Goal: Transaction & Acquisition: Purchase product/service

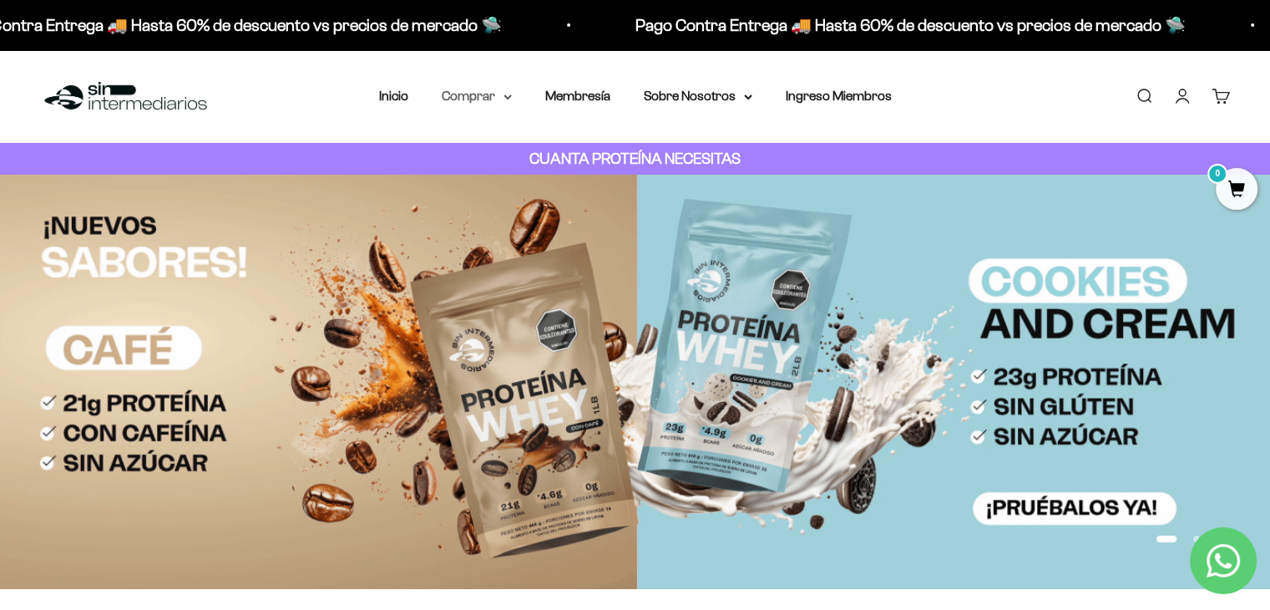
click at [490, 96] on summary "Comprar" at bounding box center [477, 96] width 70 height 22
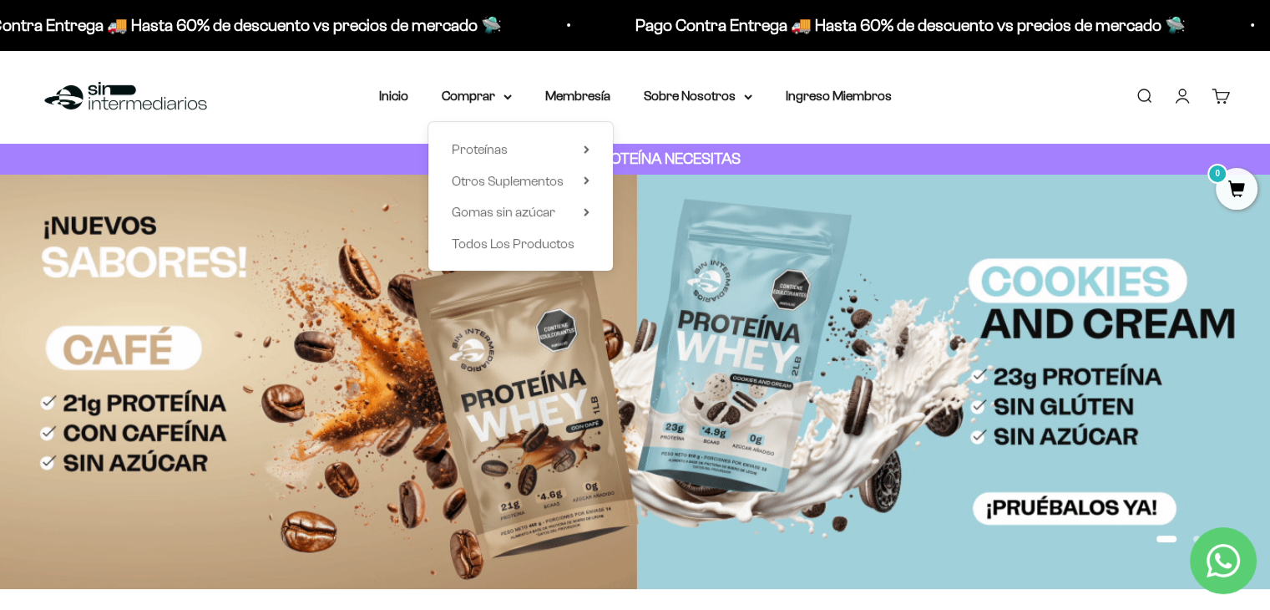
click at [504, 161] on div "Proteínas Ver Todos Whey Iso Vegan Shaker" at bounding box center [520, 196] width 185 height 149
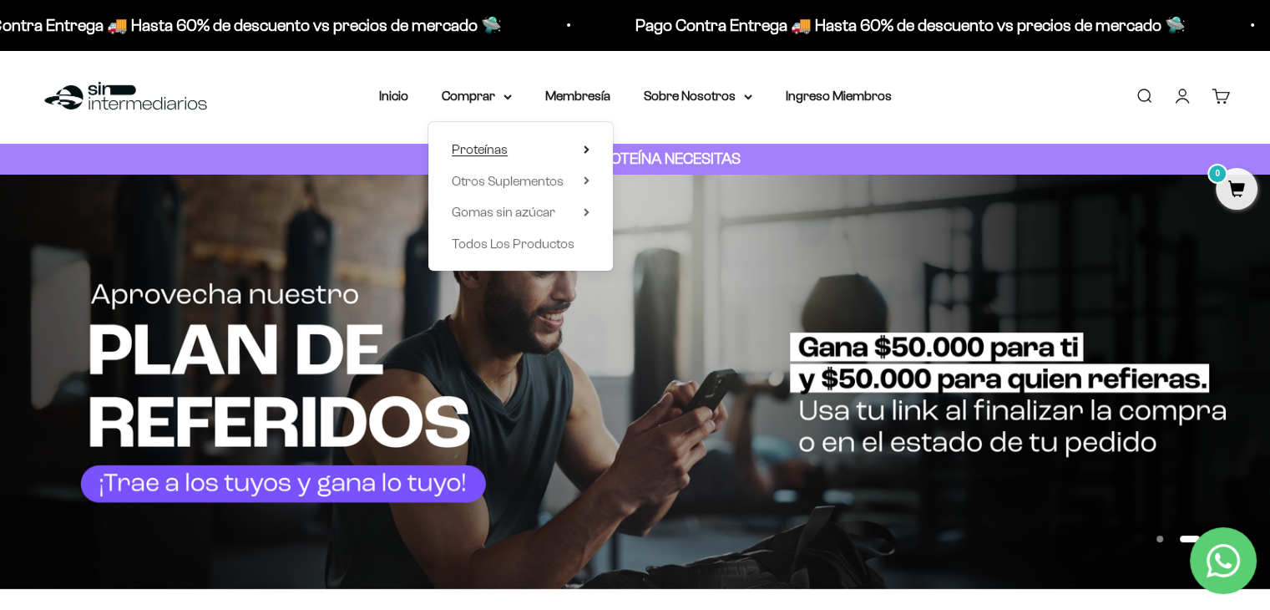
click at [504, 157] on span "Proteínas" at bounding box center [480, 150] width 56 height 22
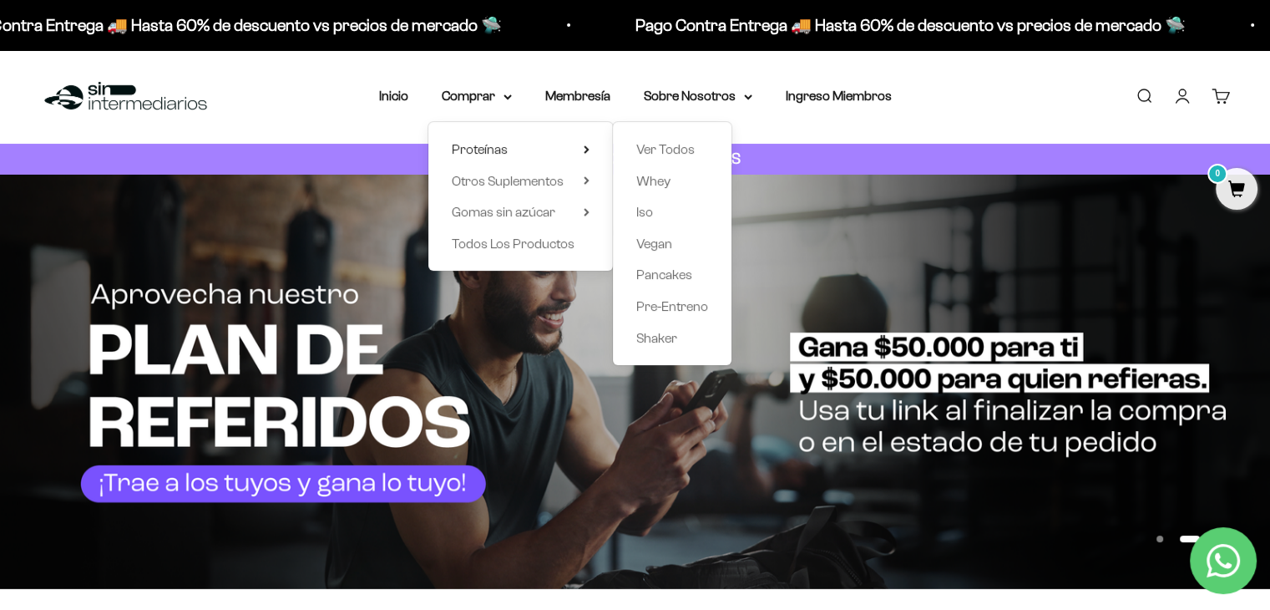
click at [627, 225] on div "Ver Todos Whey Iso Vegan Pancakes Pre-Entreno Shaker" at bounding box center [672, 243] width 119 height 243
click at [627, 220] on span "Iso" at bounding box center [644, 212] width 17 height 22
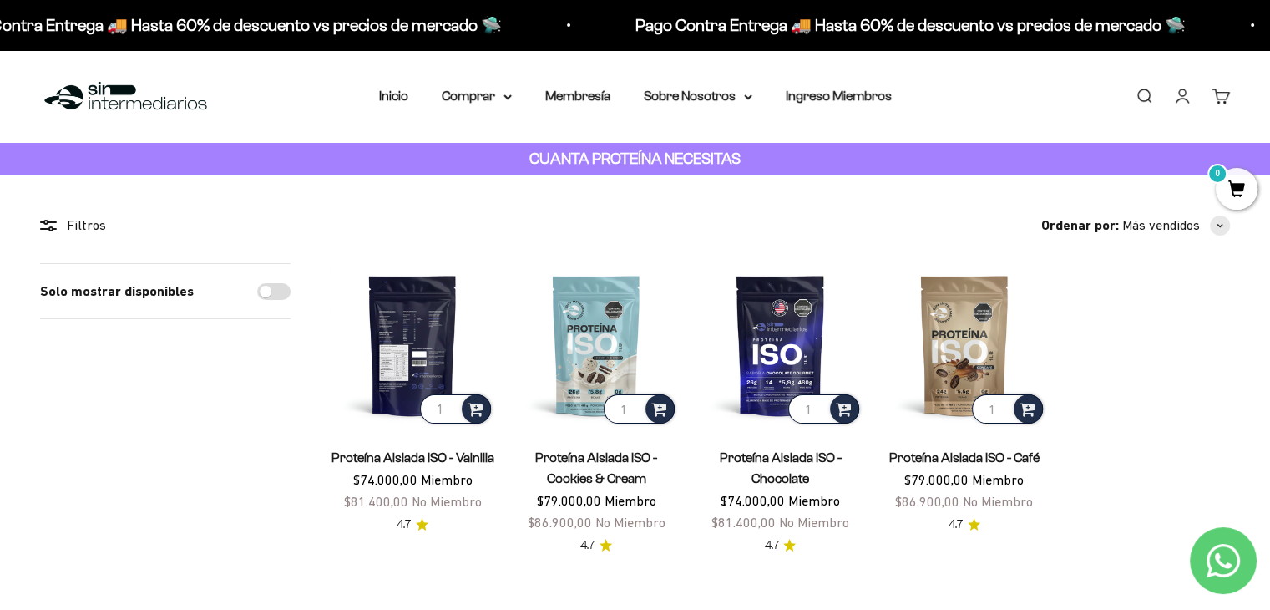
click at [431, 346] on img at bounding box center [413, 345] width 164 height 164
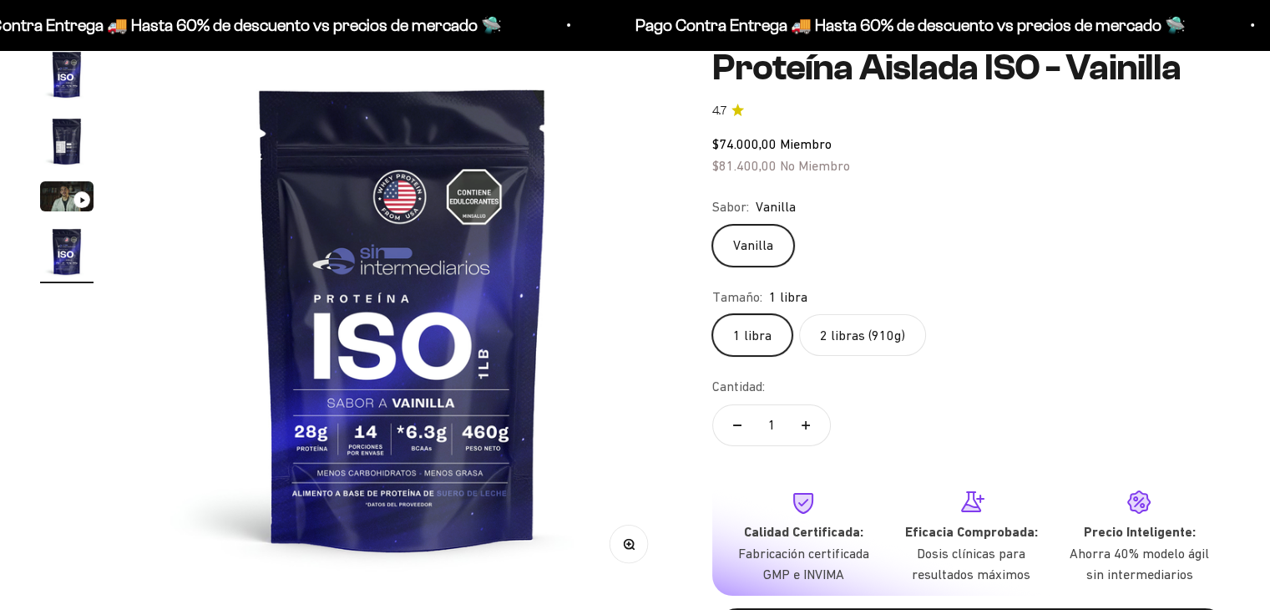
scroll to position [0, 1676]
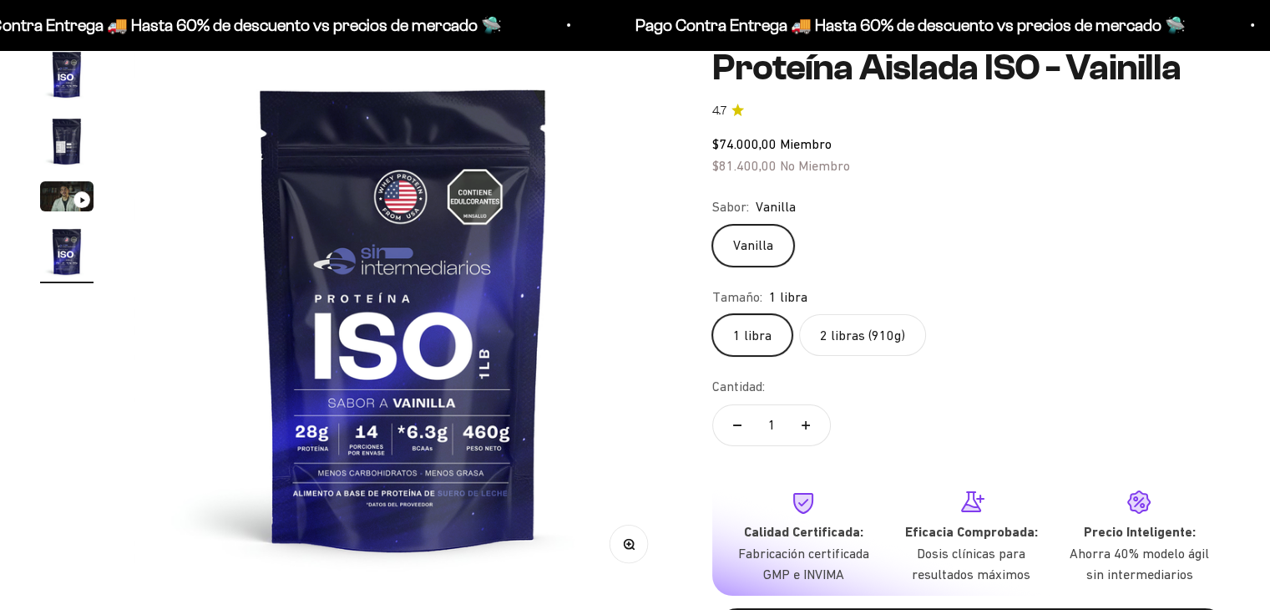
click at [873, 350] on label "2 libras (910g)" at bounding box center [862, 335] width 127 height 42
click at [712, 314] on input "2 libras (910g)" at bounding box center [711, 313] width 1 height 1
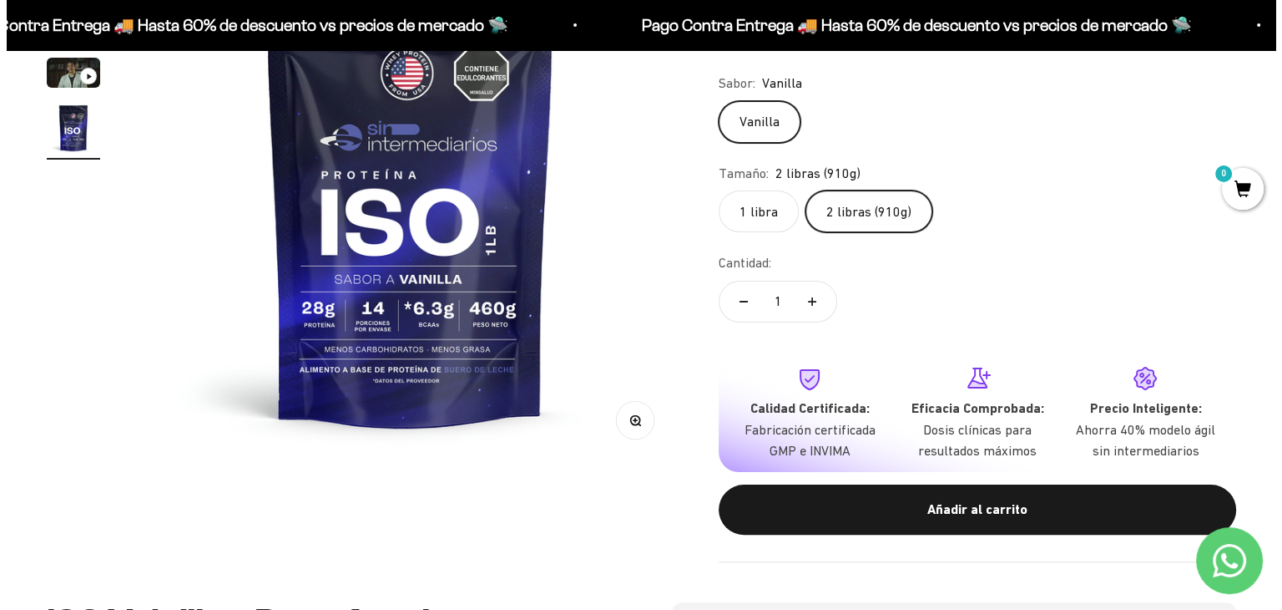
scroll to position [334, 0]
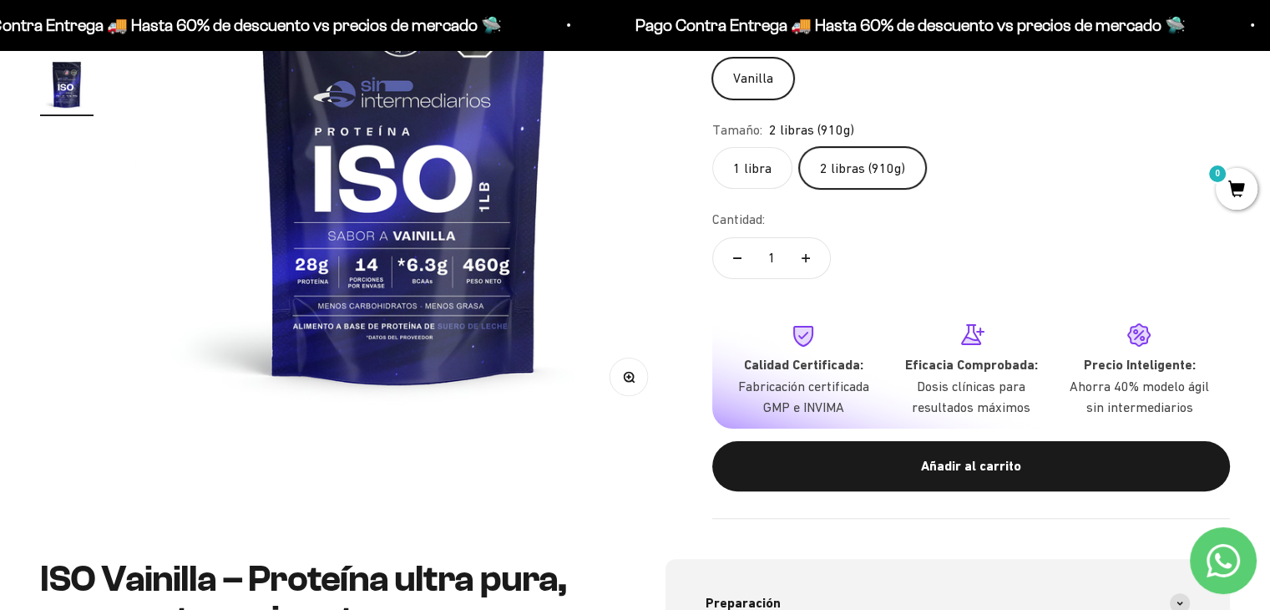
click at [923, 490] on safe-sticky "Proteína Aislada ISO - Vainilla 4.7 $139.000,00 Miembro $152.900,00 No Miembro …" at bounding box center [971, 200] width 518 height 638
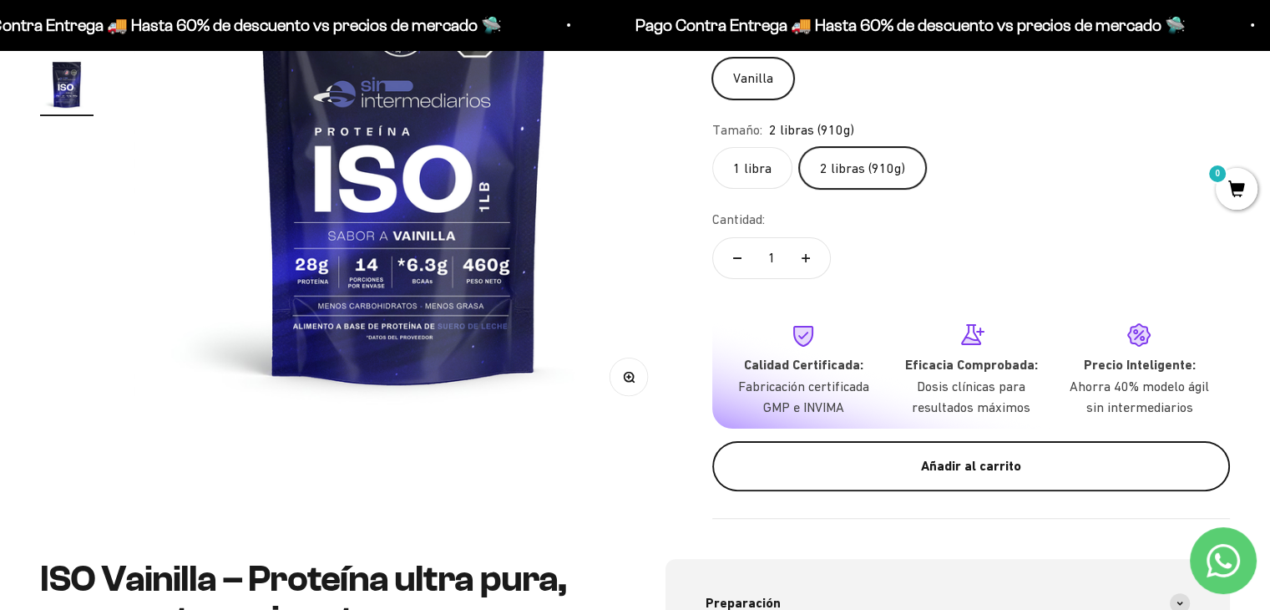
click at [940, 476] on button "Añadir al carrito" at bounding box center [971, 466] width 518 height 50
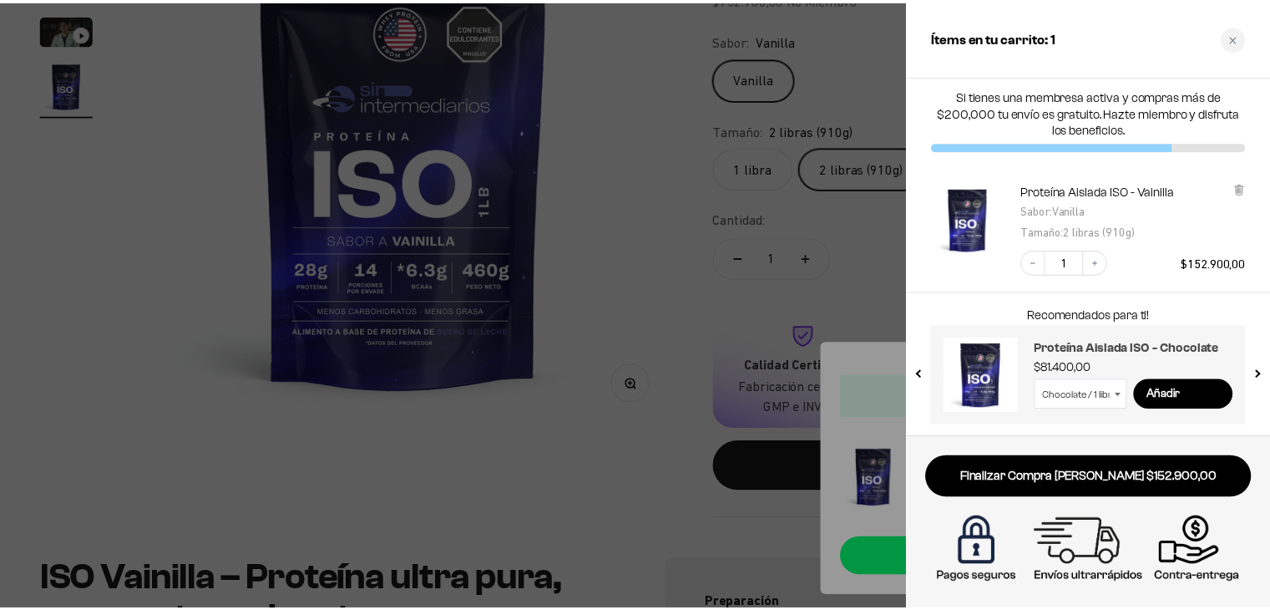
scroll to position [6, 0]
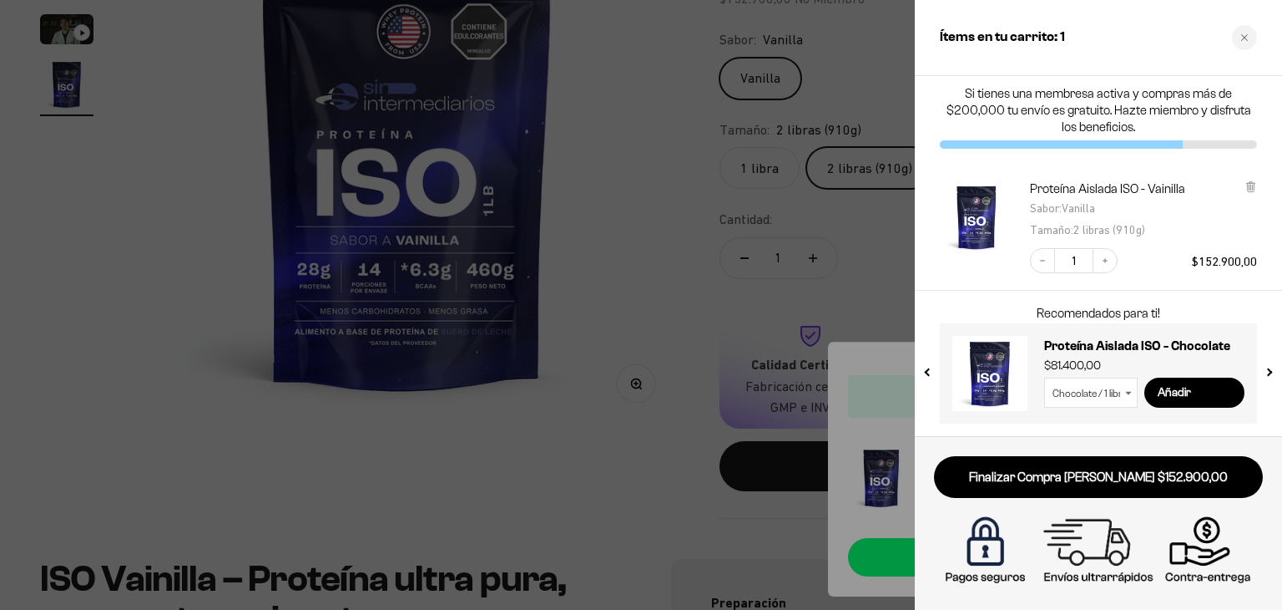
click at [758, 127] on div at bounding box center [641, 305] width 1282 height 610
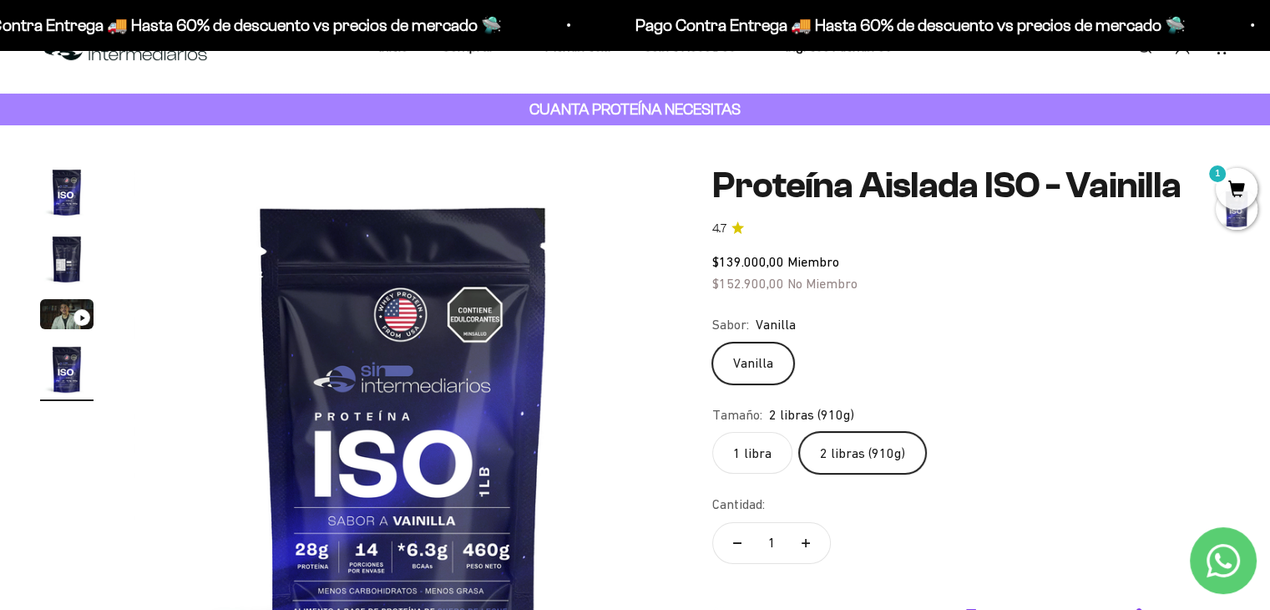
scroll to position [0, 0]
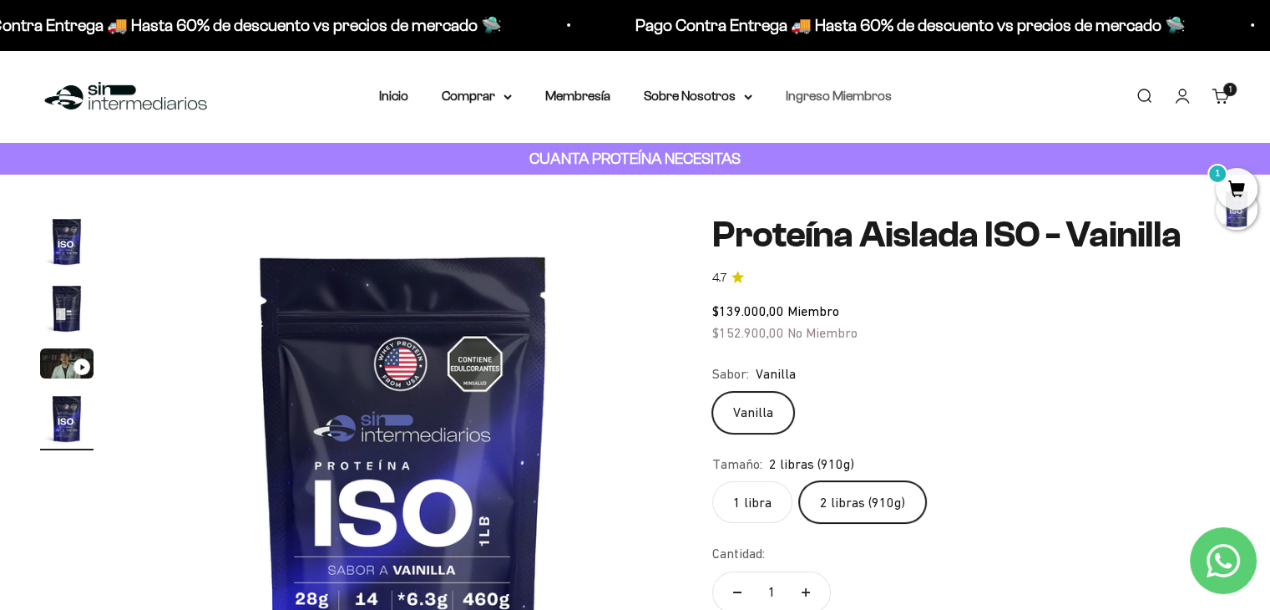
click at [828, 99] on link "Ingreso Miembros" at bounding box center [839, 96] width 106 height 14
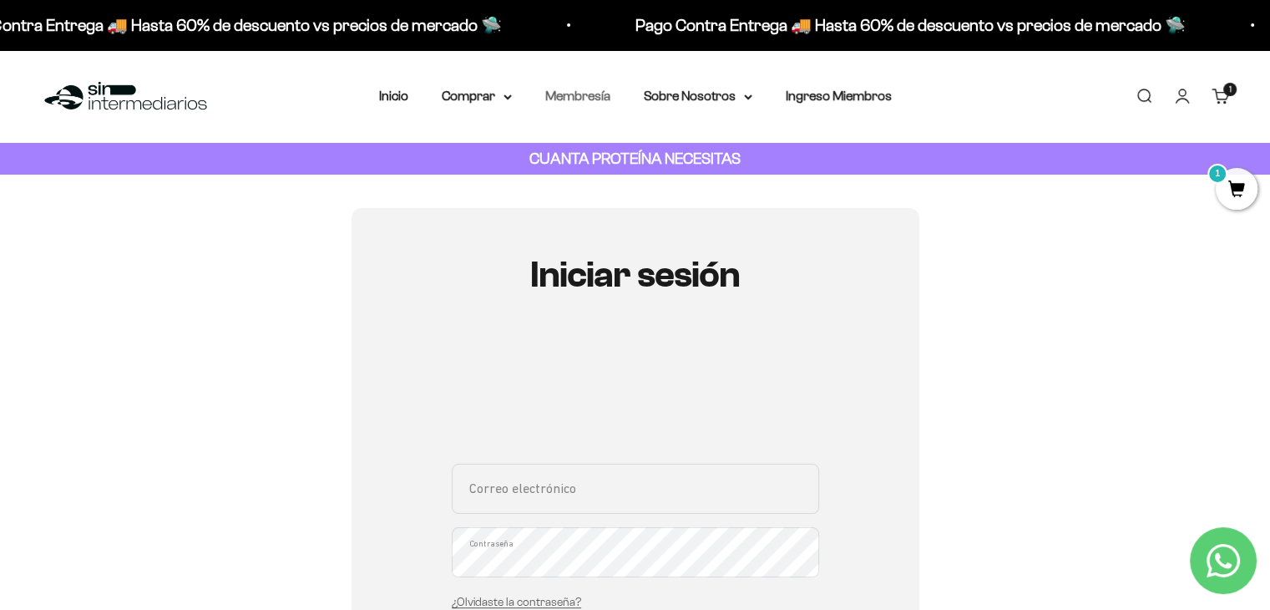
click at [598, 101] on link "Membresía" at bounding box center [577, 96] width 65 height 14
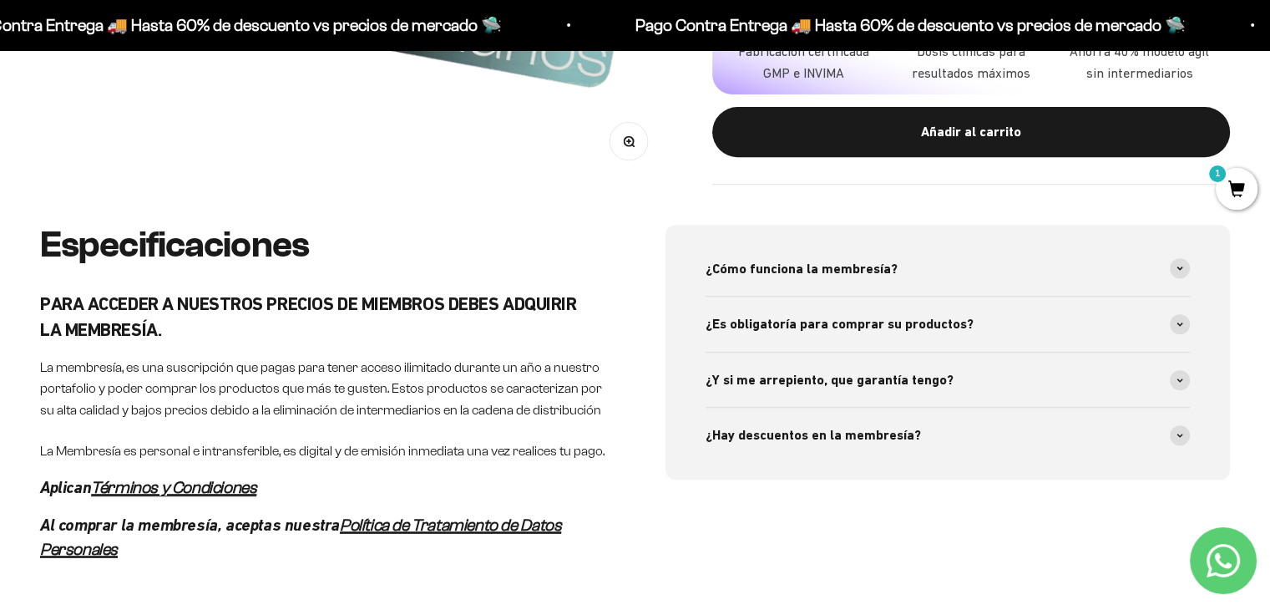
scroll to position [668, 0]
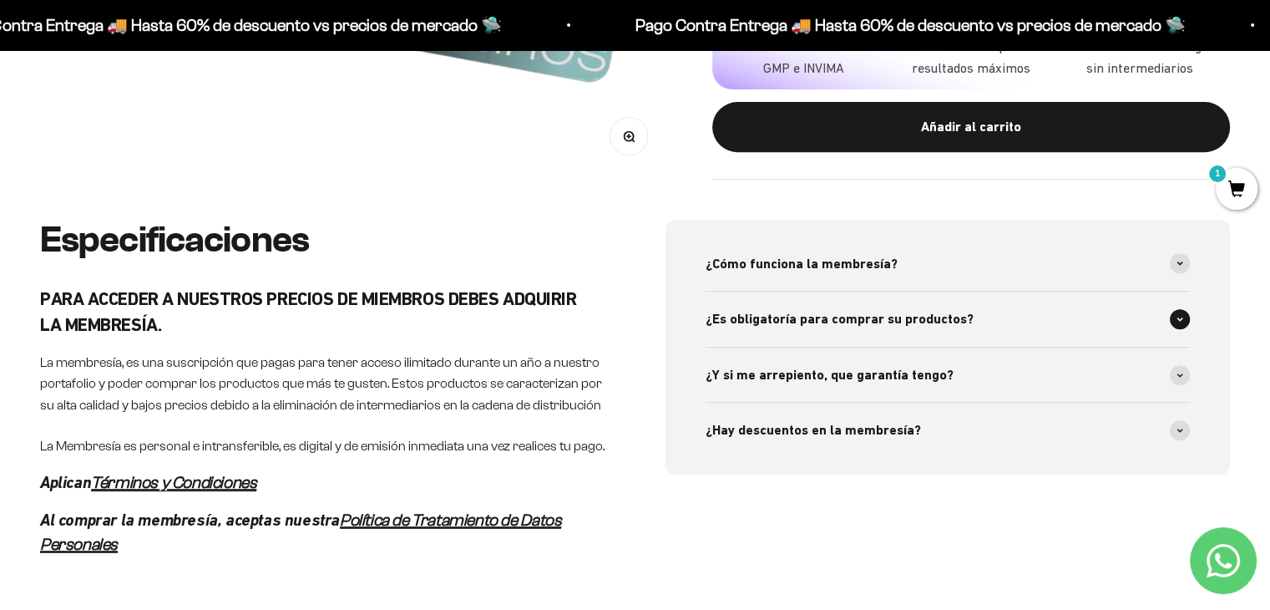
click at [892, 326] on span "¿Es obligatoría para comprar su productos?" at bounding box center [840, 319] width 268 height 22
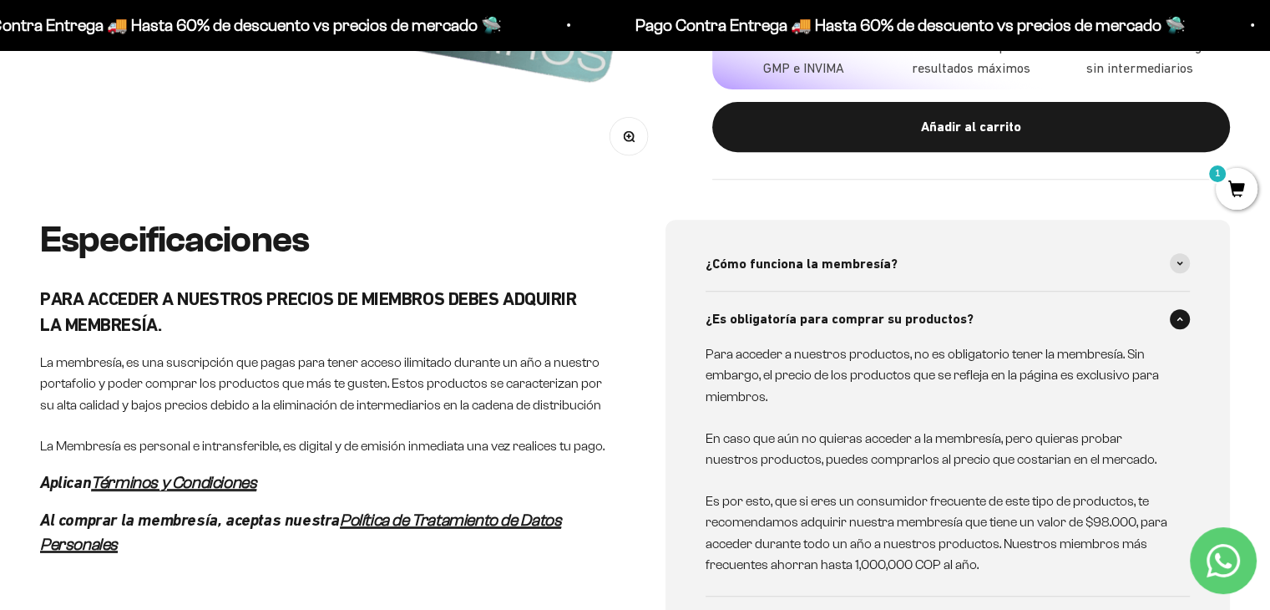
click at [912, 313] on span "¿Es obligatoría para comprar su productos?" at bounding box center [840, 319] width 268 height 22
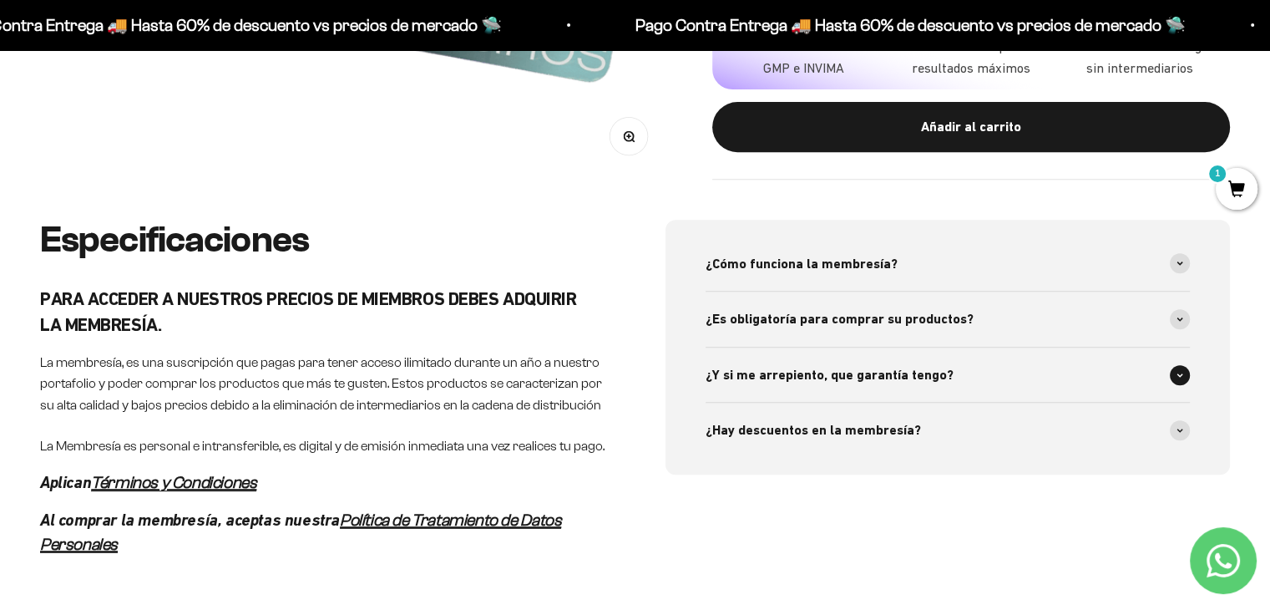
click at [852, 360] on div "¿Y si me arrepiento, que garantía tengo?" at bounding box center [948, 374] width 485 height 55
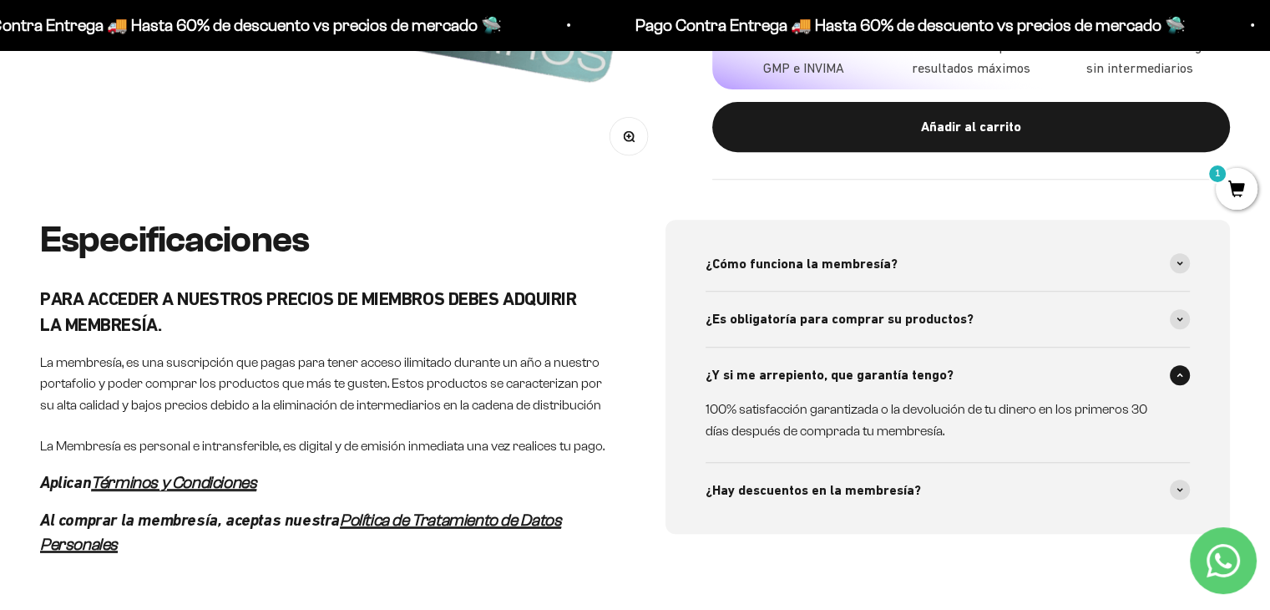
click at [852, 361] on div "¿Y si me arrepiento, que garantía tengo?" at bounding box center [948, 374] width 485 height 55
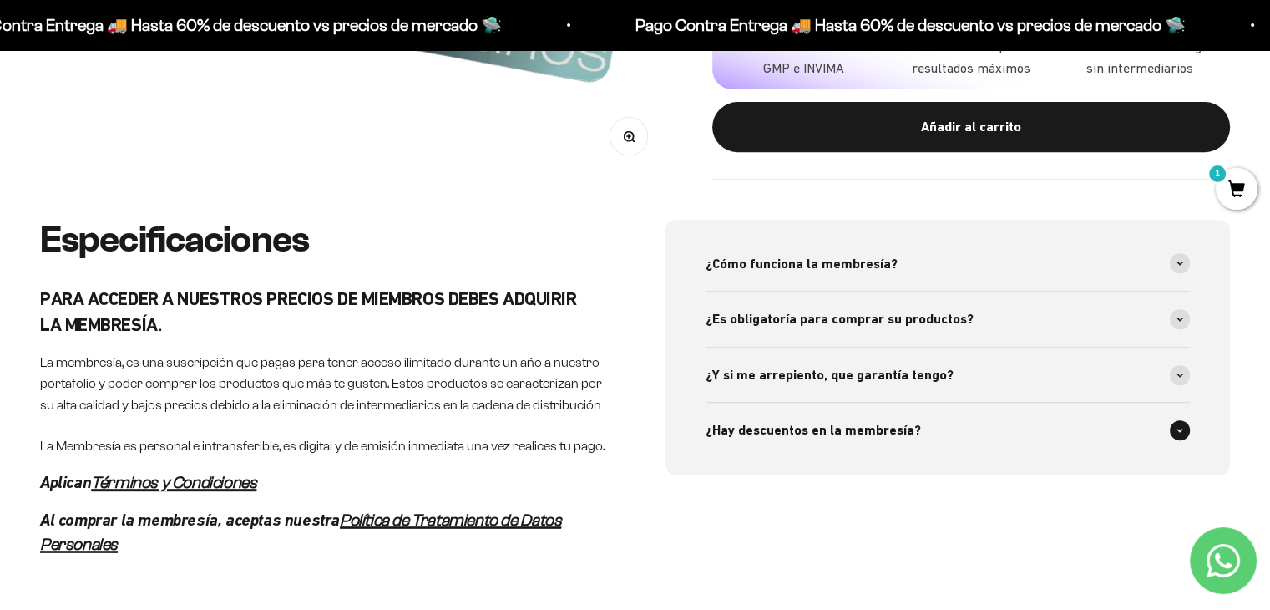
click at [842, 428] on span "¿Hay descuentos en la membresía?" at bounding box center [813, 430] width 215 height 22
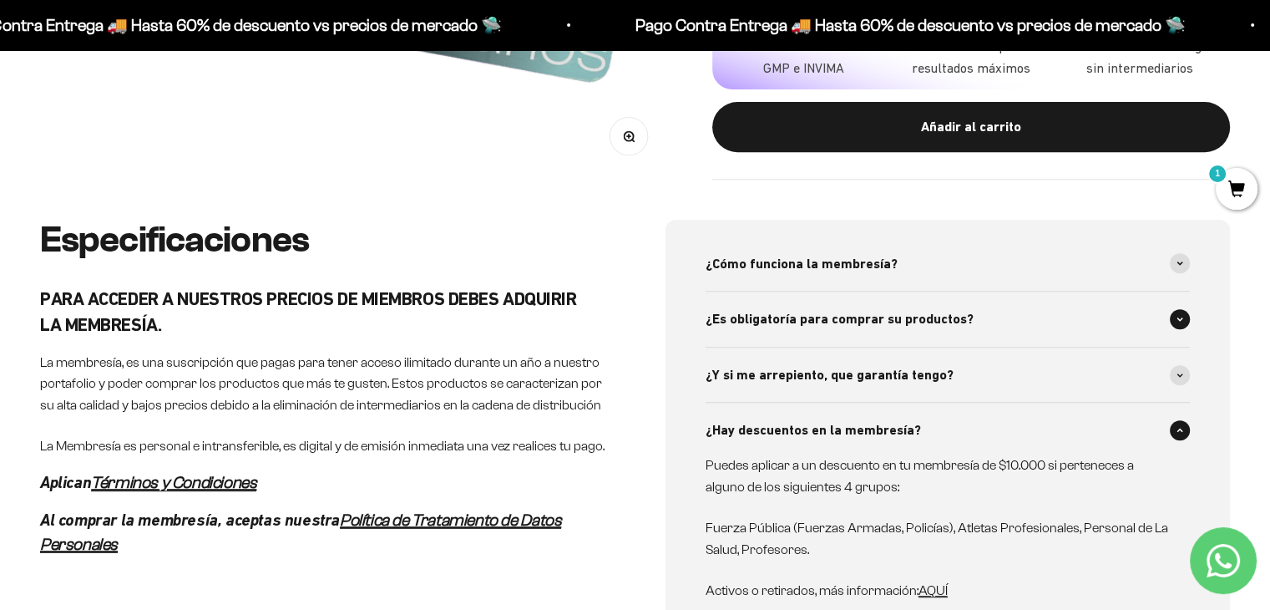
scroll to position [751, 0]
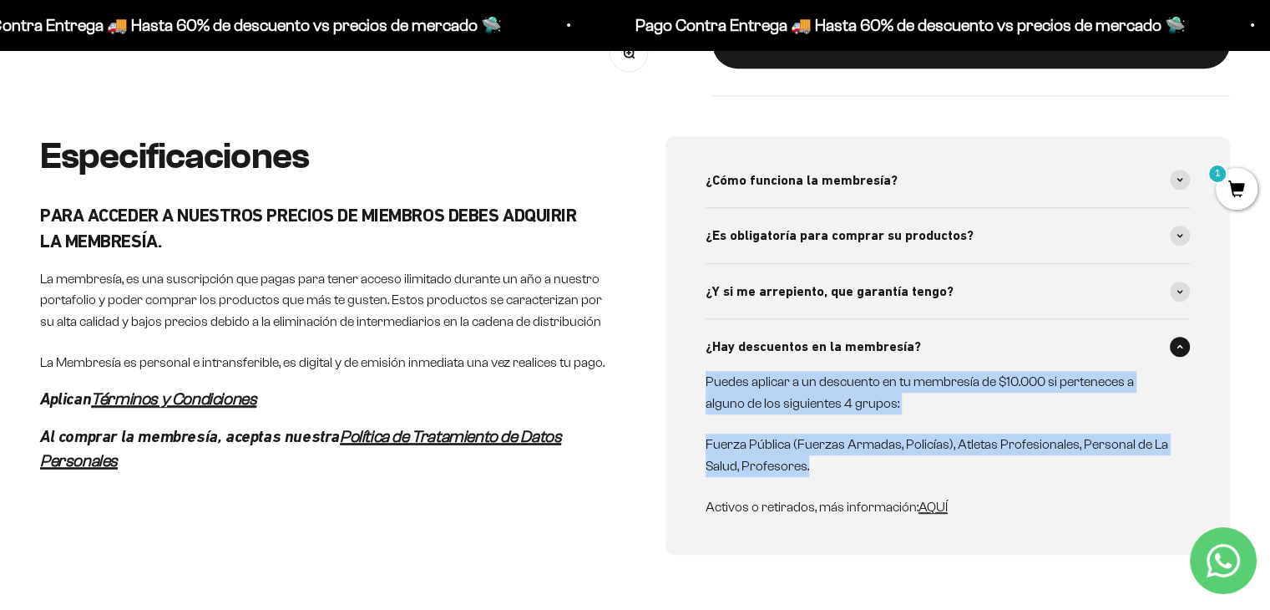
drag, startPoint x: 807, startPoint y: 468, endPoint x: 697, endPoint y: 325, distance: 180.4
click at [697, 325] on div "¿Cómo funciona la membresía? Nuestra membresía, es una suscripción anual que pa…" at bounding box center [947, 345] width 565 height 418
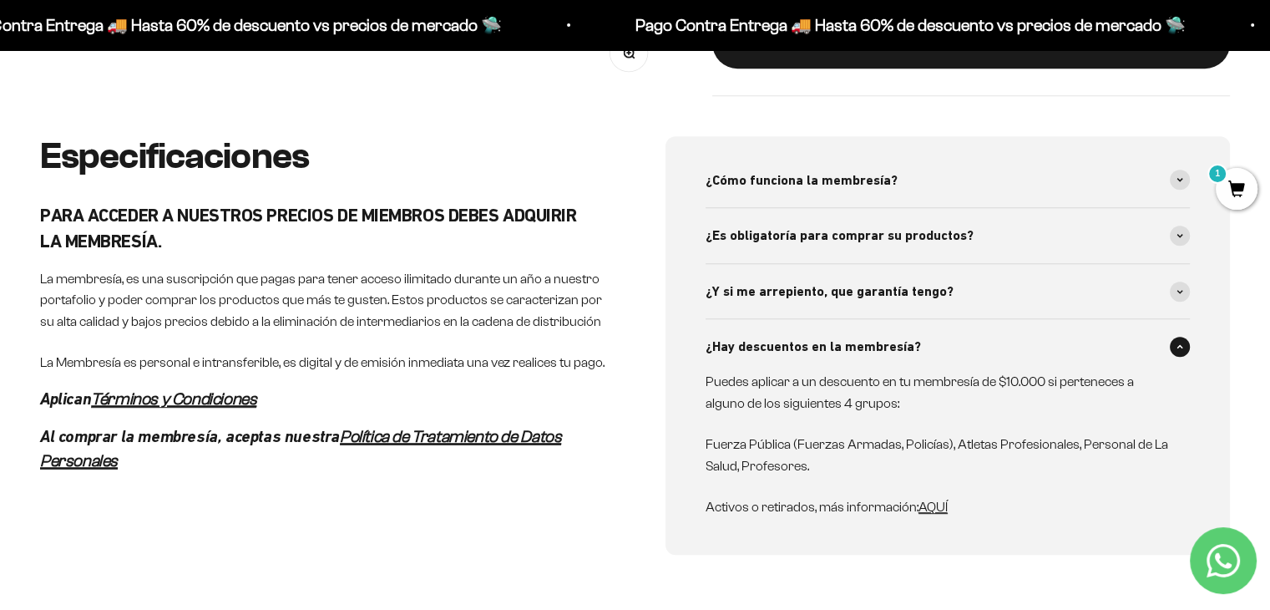
click at [817, 539] on div "¿Cómo funciona la membresía? Nuestra membresía, es una suscripción anual que pa…" at bounding box center [947, 345] width 565 height 418
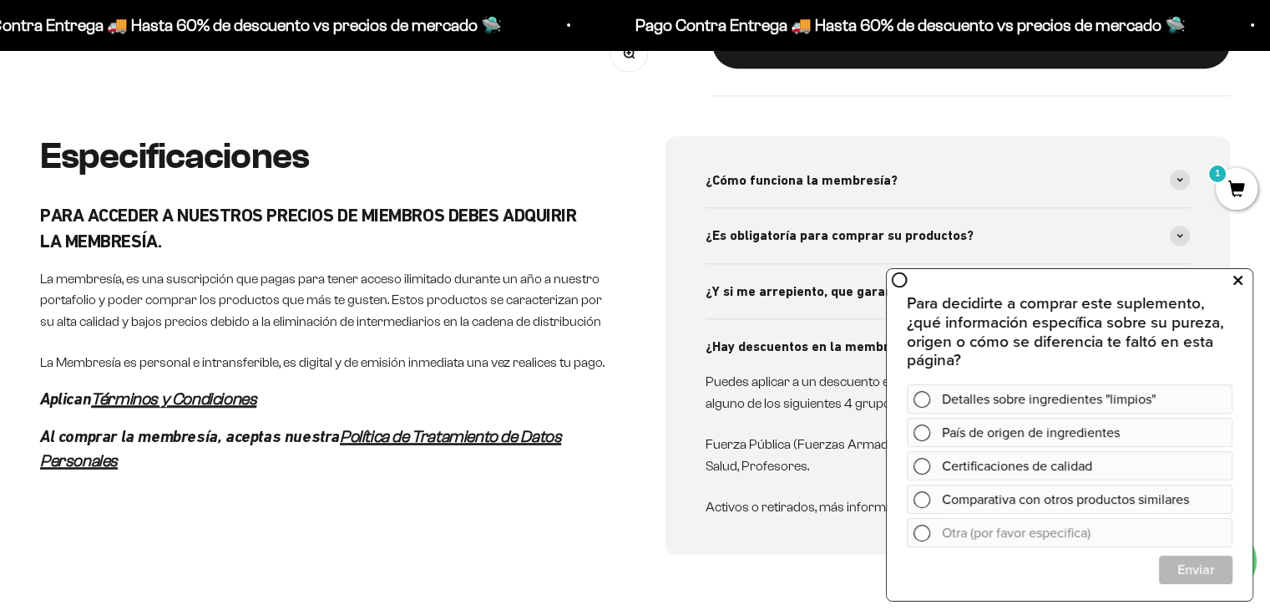
click at [1242, 279] on icon at bounding box center [1237, 281] width 9 height 22
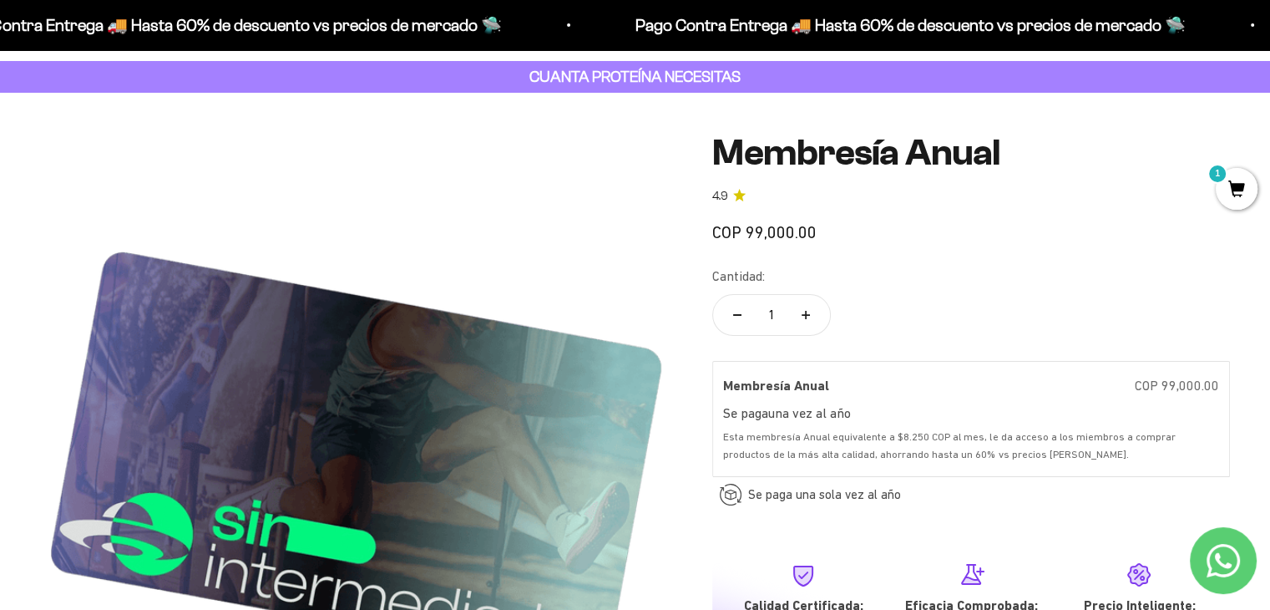
scroll to position [0, 0]
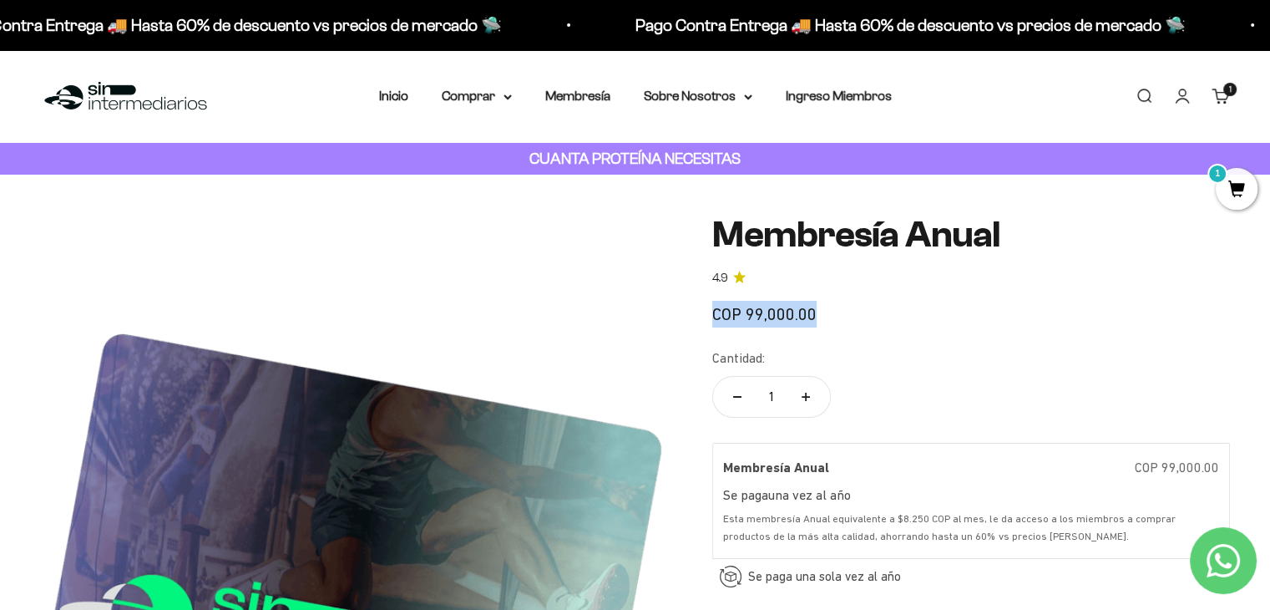
drag, startPoint x: 714, startPoint y: 314, endPoint x: 863, endPoint y: 316, distance: 148.6
click at [863, 316] on div "COP 99,000.00" at bounding box center [971, 314] width 518 height 27
click at [485, 94] on summary "Comprar" at bounding box center [477, 96] width 70 height 22
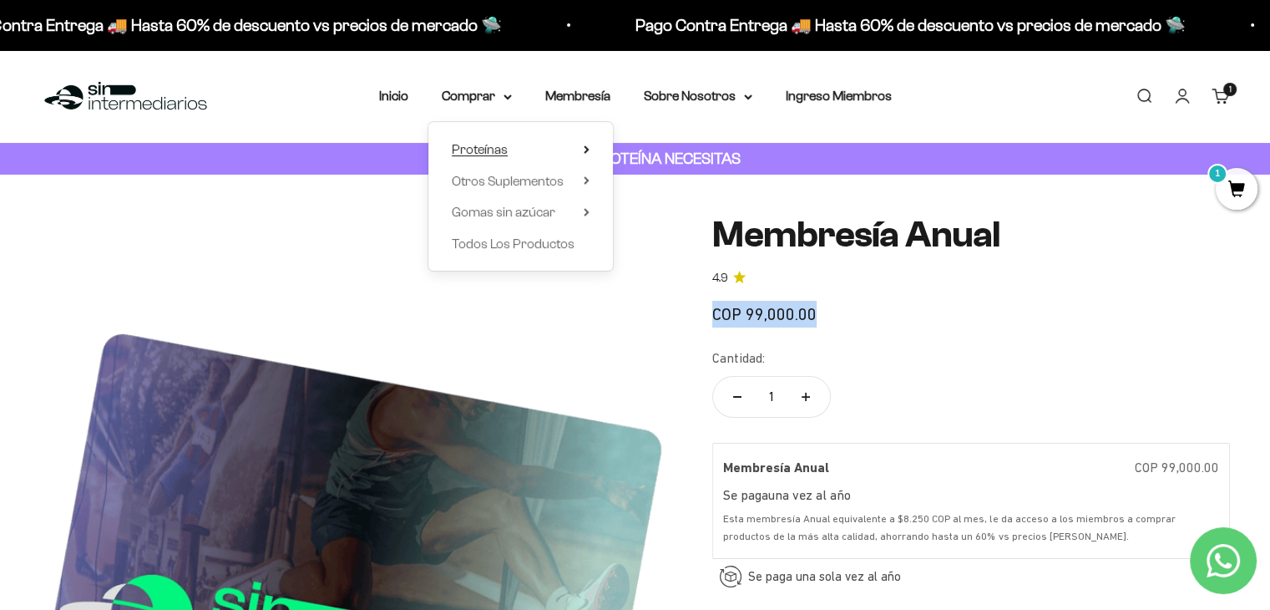
click at [524, 150] on summary "Proteínas" at bounding box center [521, 150] width 138 height 22
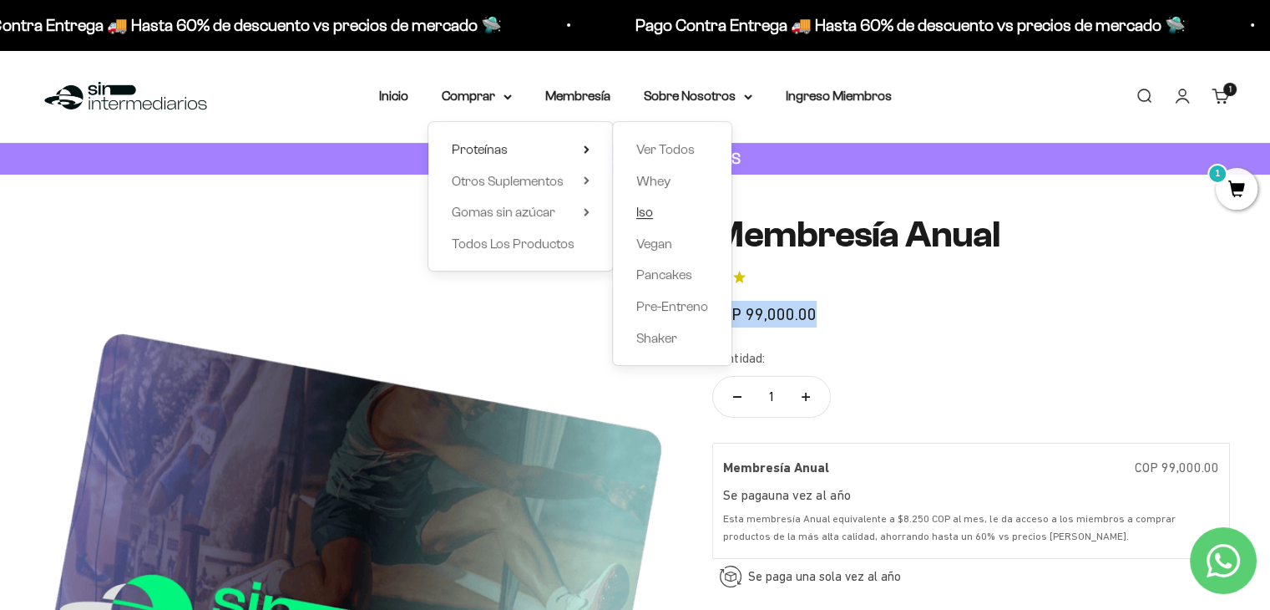
click at [646, 215] on span "Iso" at bounding box center [644, 212] width 17 height 14
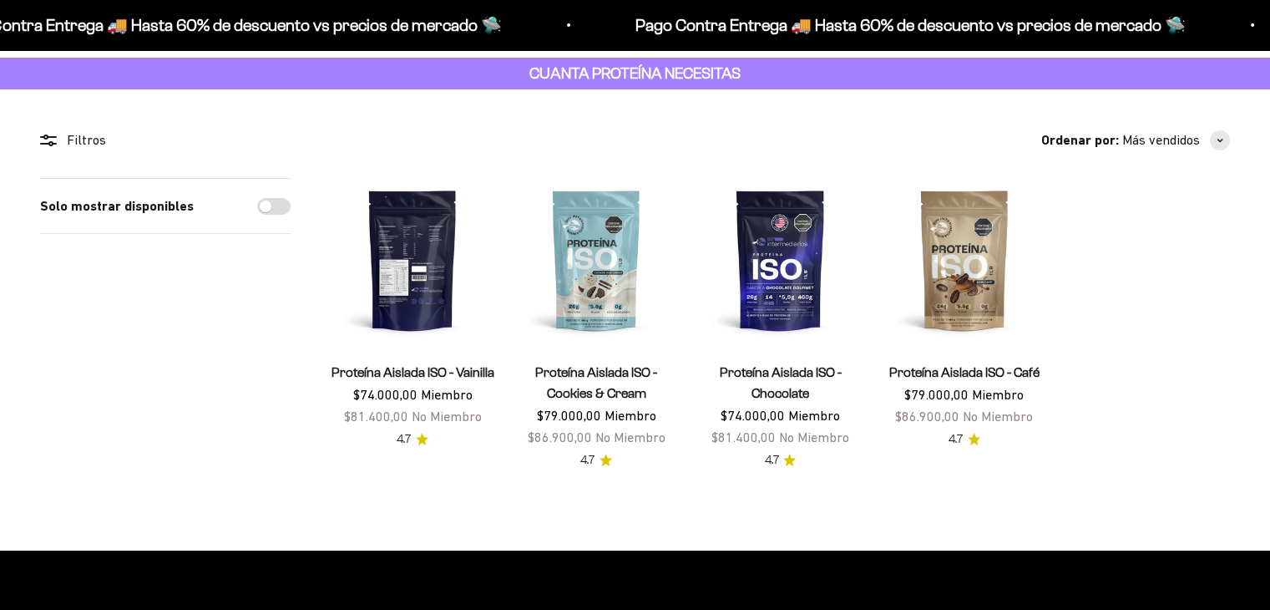
scroll to position [83, 0]
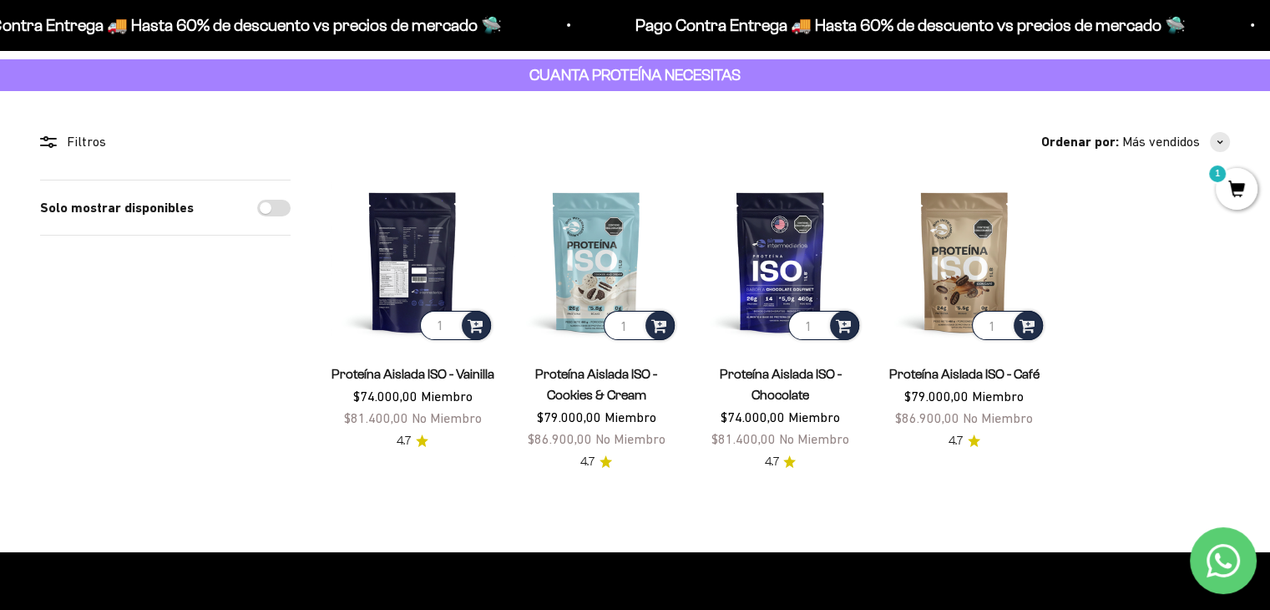
click at [422, 272] on img at bounding box center [413, 262] width 164 height 164
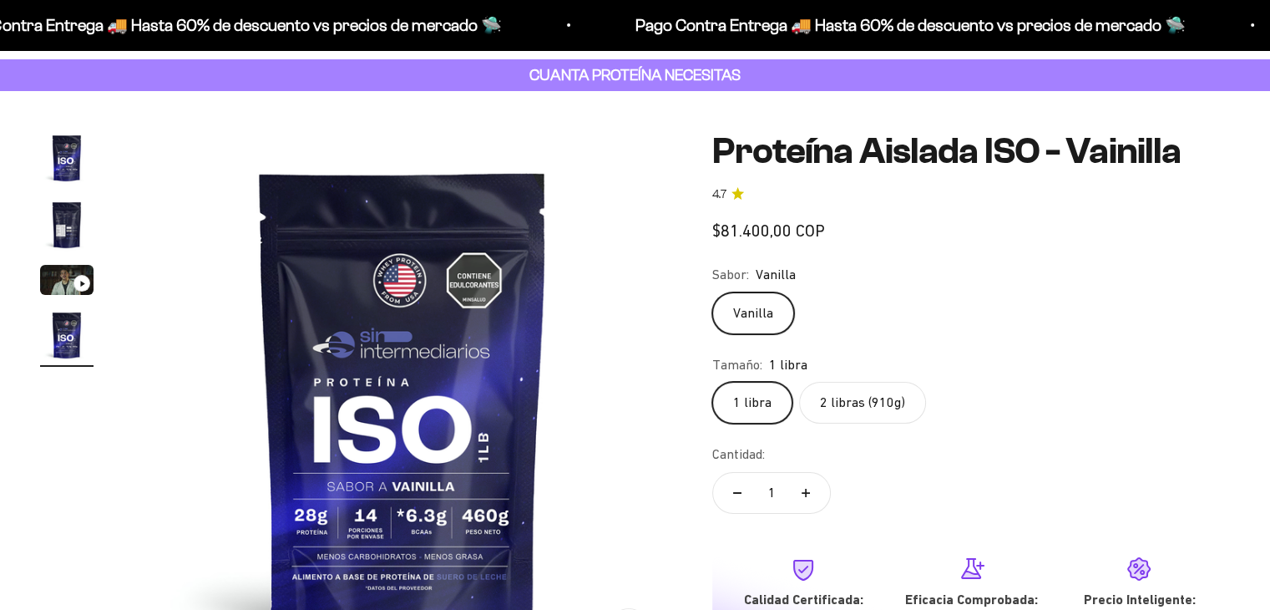
scroll to position [83, 0]
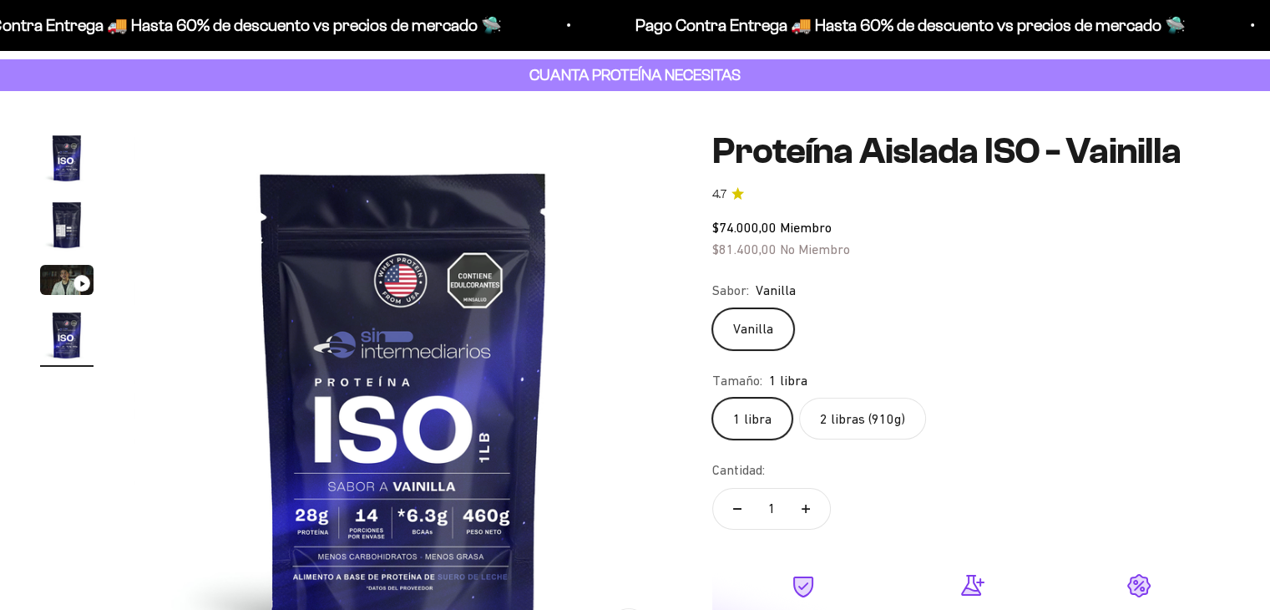
click at [83, 229] on img "Ir al artículo 2" at bounding box center [66, 224] width 53 height 53
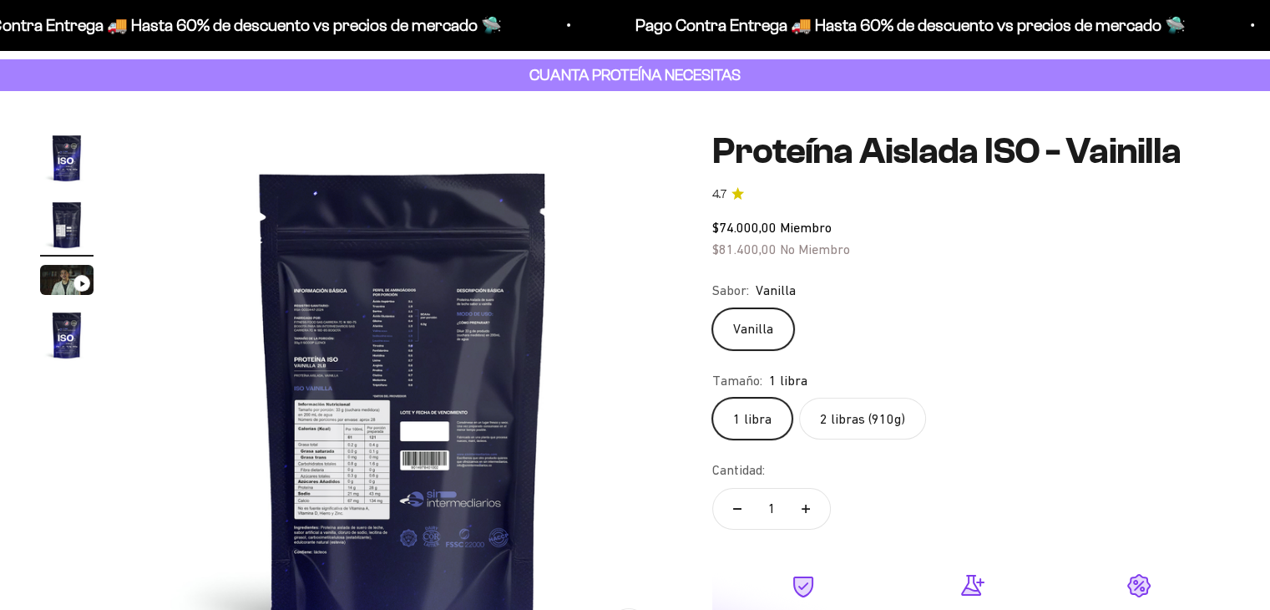
scroll to position [0, 0]
click at [364, 448] on img at bounding box center [403, 400] width 539 height 539
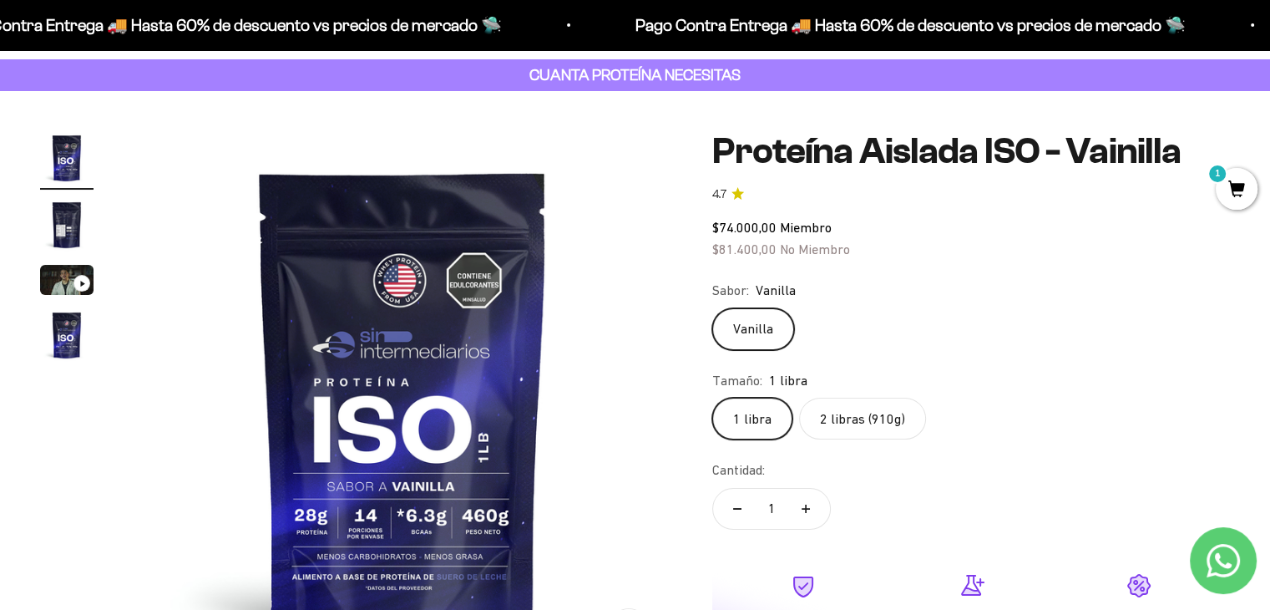
click at [589, 414] on img at bounding box center [403, 400] width 539 height 539
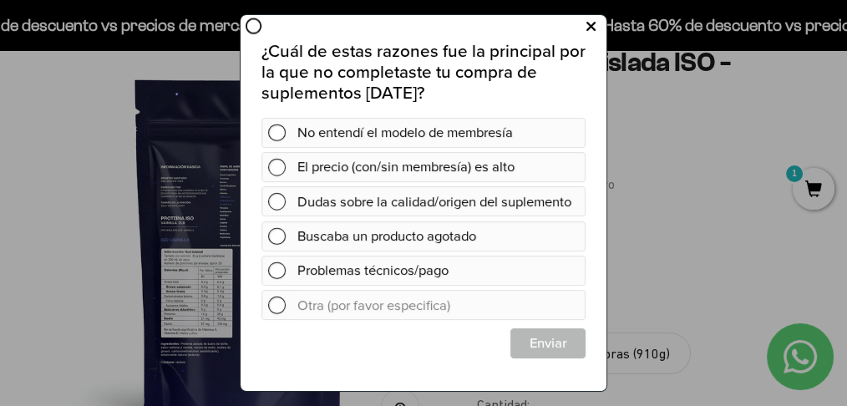
click at [591, 28] on icon at bounding box center [590, 27] width 9 height 23
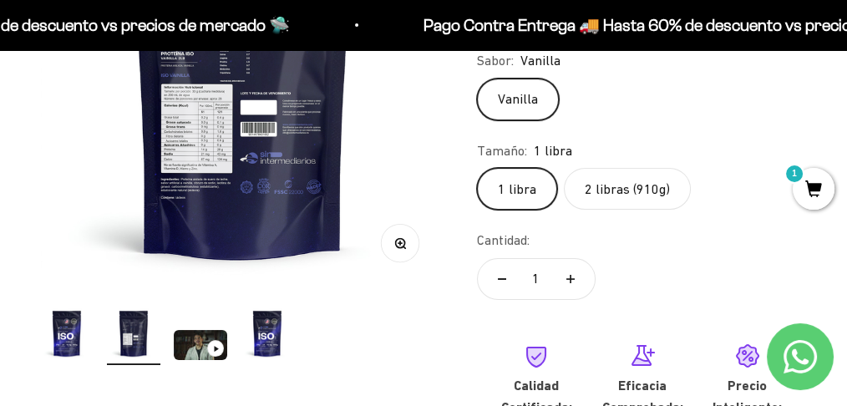
scroll to position [334, 0]
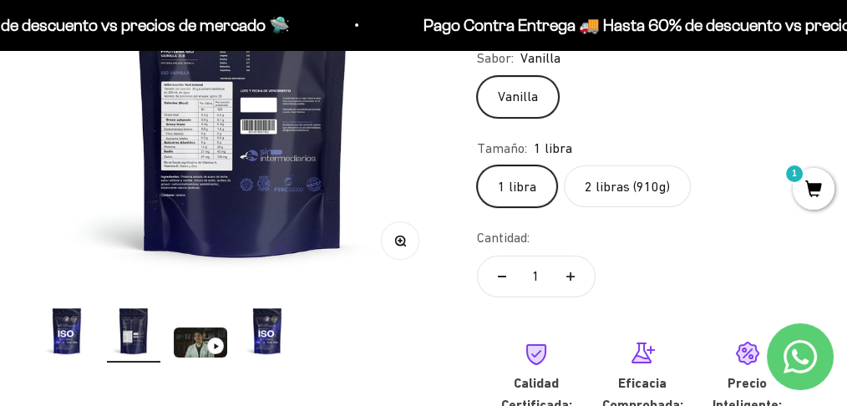
click at [635, 191] on label "2 libras (910g)" at bounding box center [627, 186] width 127 height 42
click at [477, 165] on input "2 libras (910g)" at bounding box center [476, 164] width 1 height 1
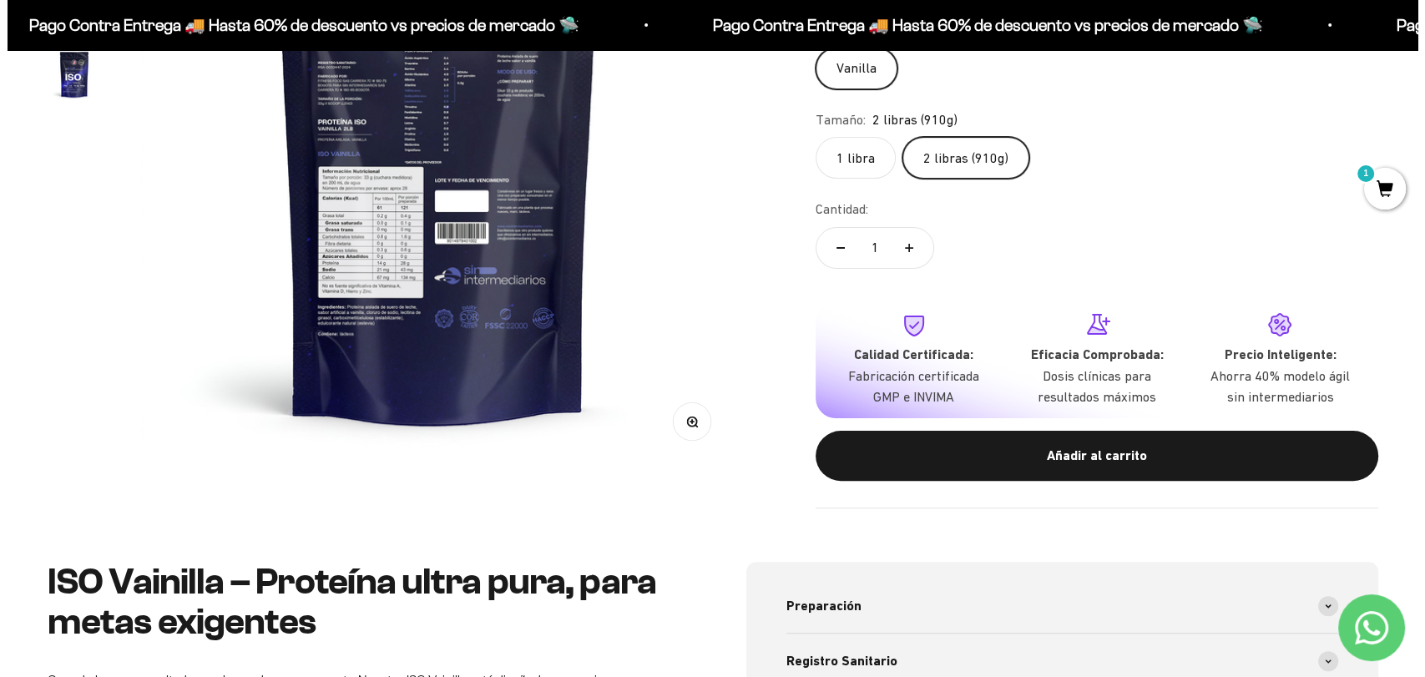
scroll to position [427, 0]
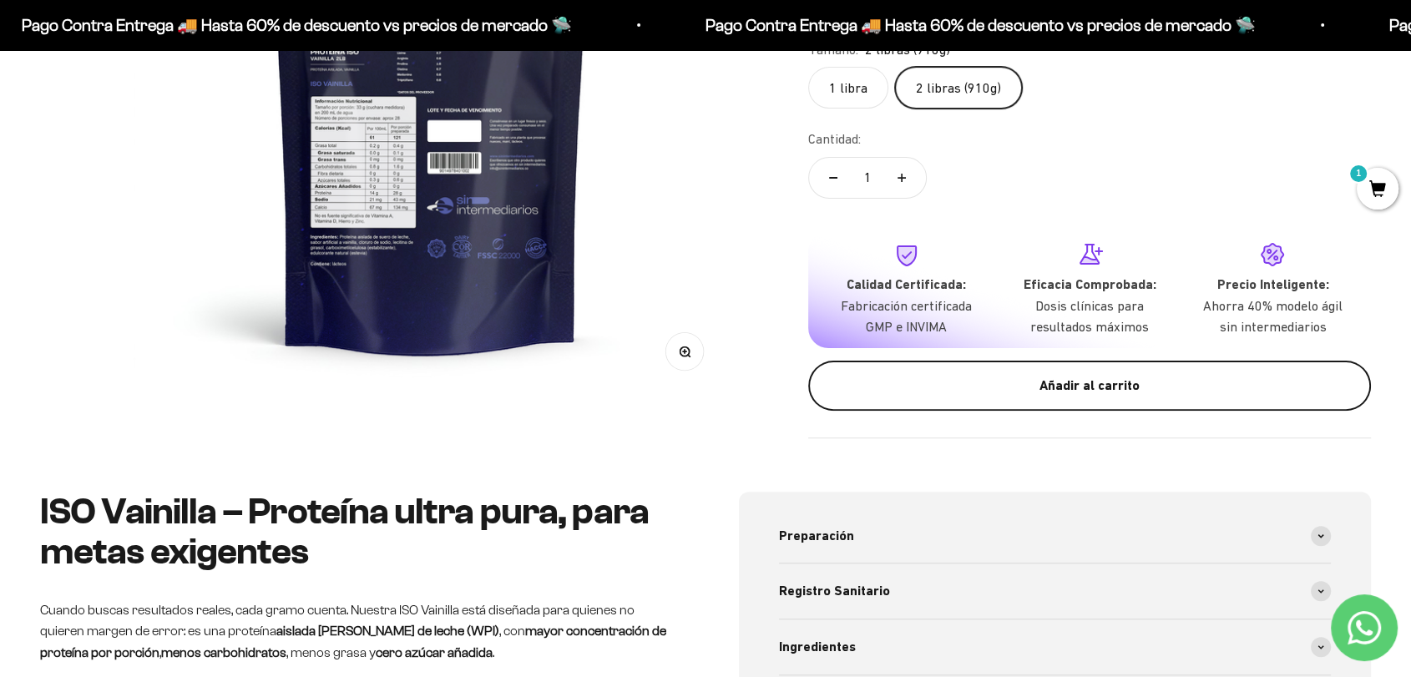
click at [1047, 393] on div "Añadir al carrito" at bounding box center [1090, 386] width 496 height 22
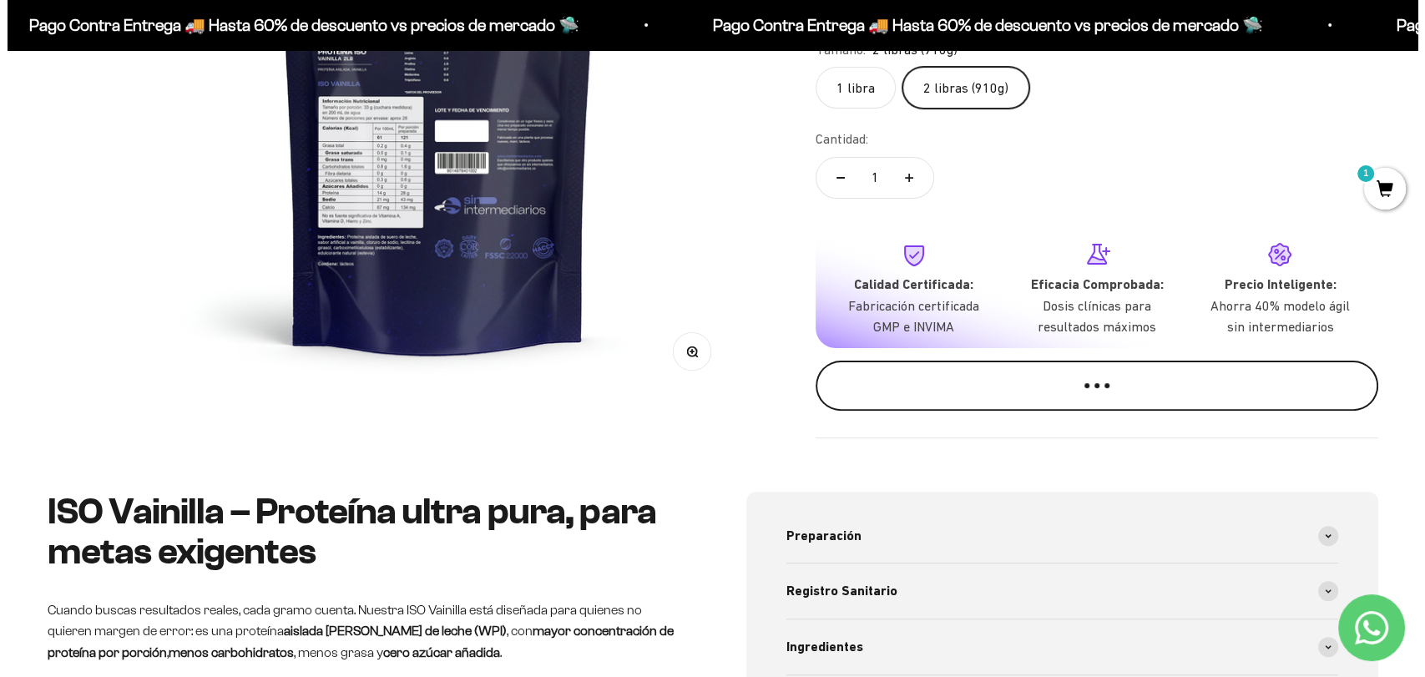
scroll to position [0, 621]
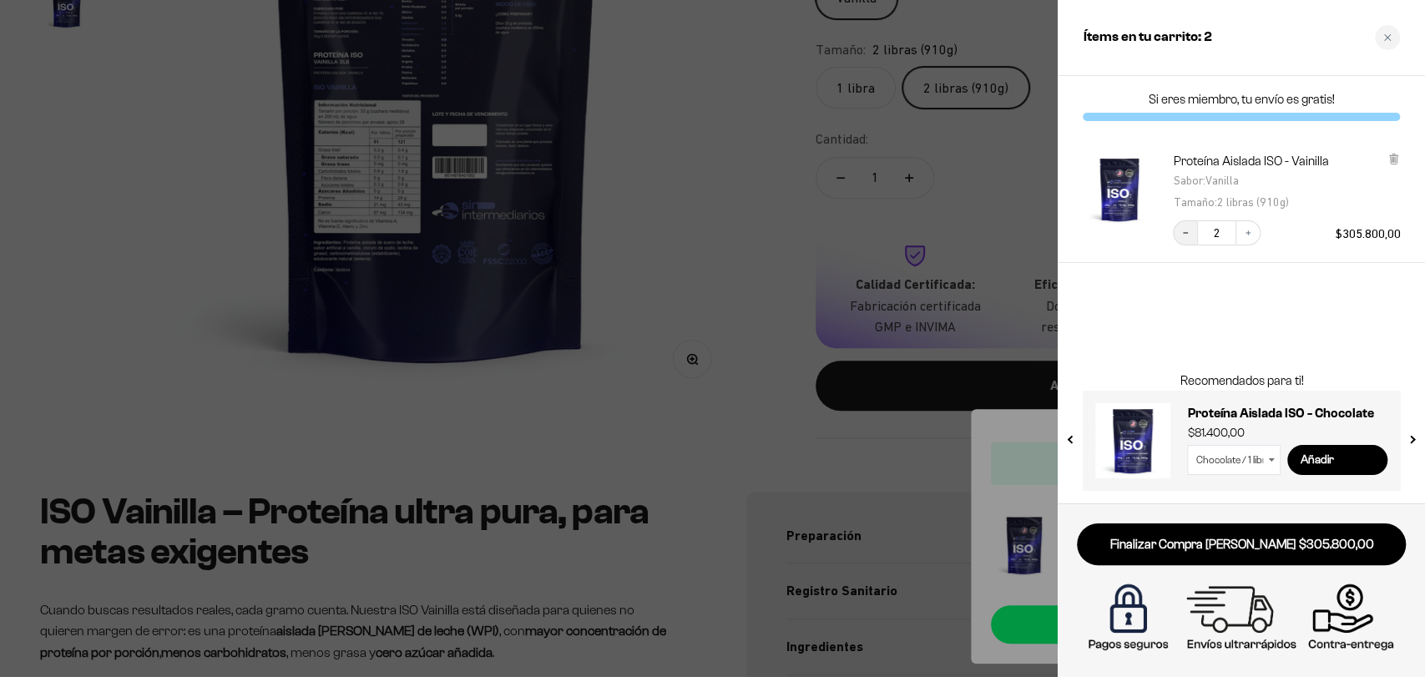
click at [1191, 236] on button "Decrease quantity" at bounding box center [1185, 232] width 25 height 25
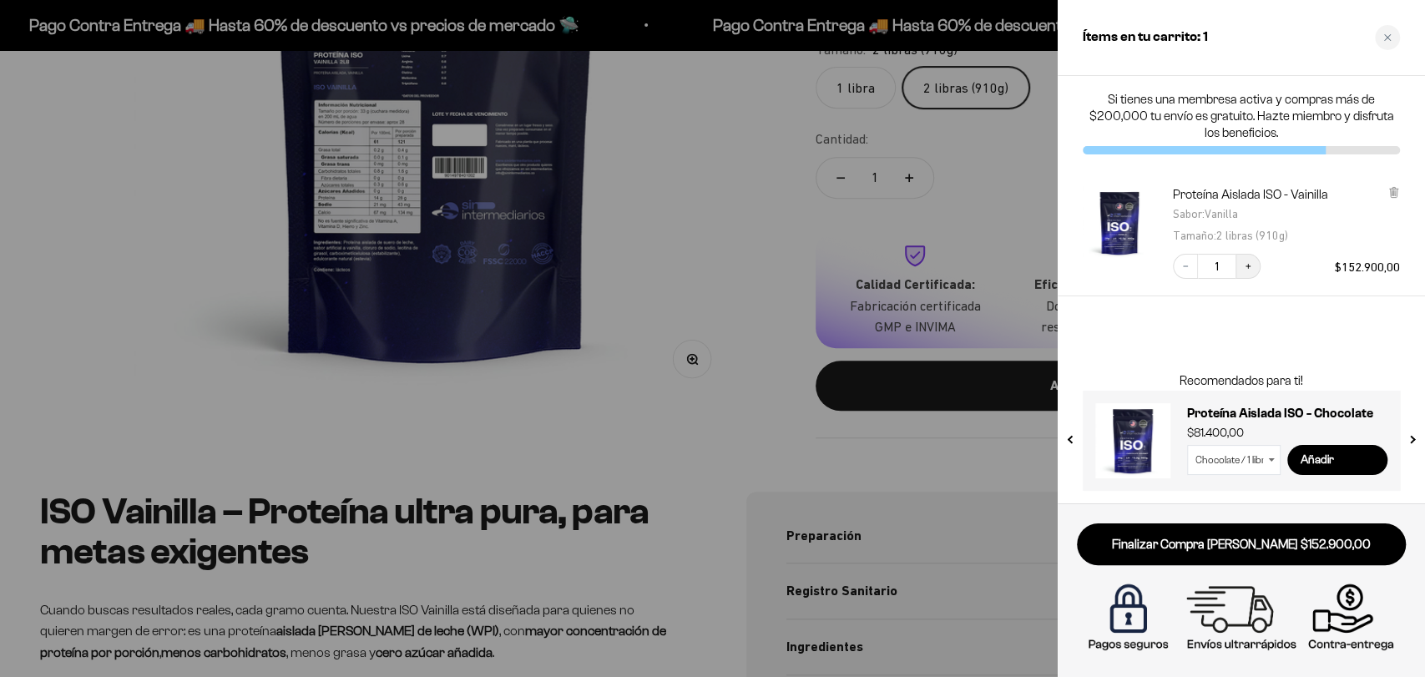
click at [1256, 266] on button "Increase quantity" at bounding box center [1248, 266] width 25 height 25
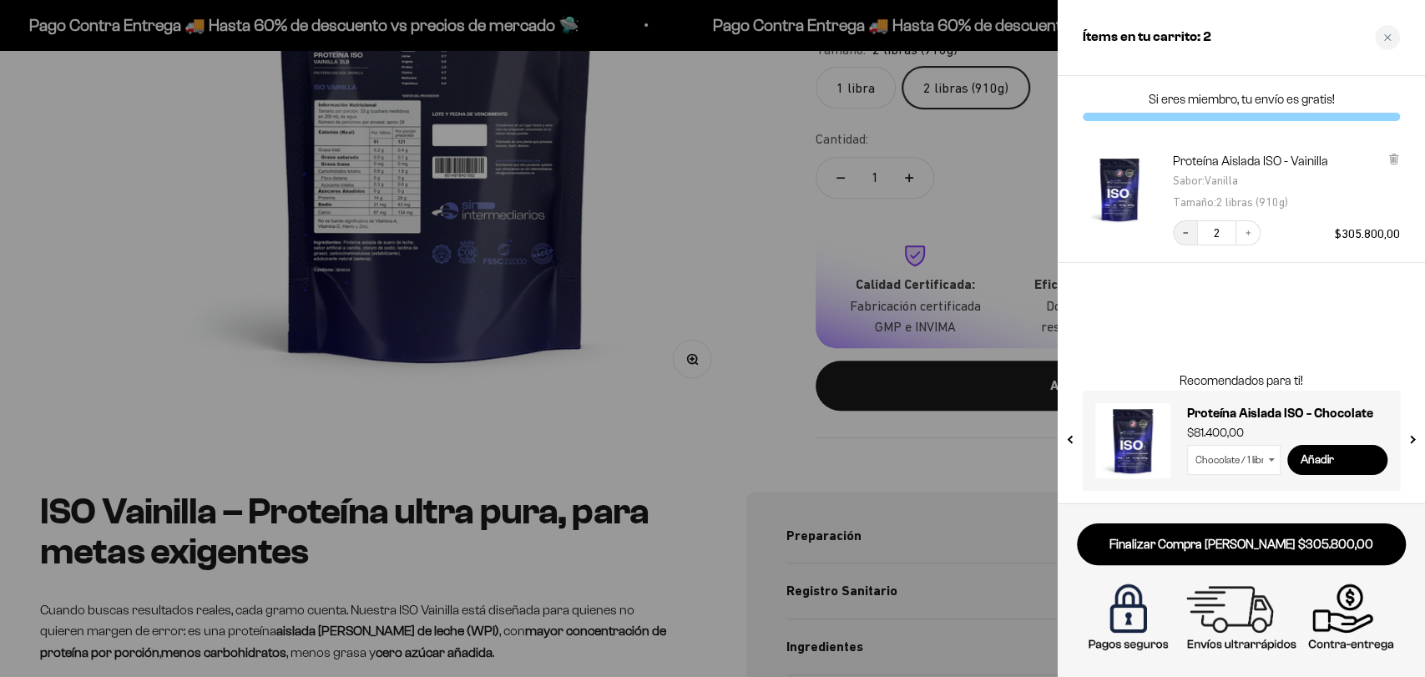
click at [1180, 238] on button "Decrease quantity" at bounding box center [1185, 232] width 25 height 25
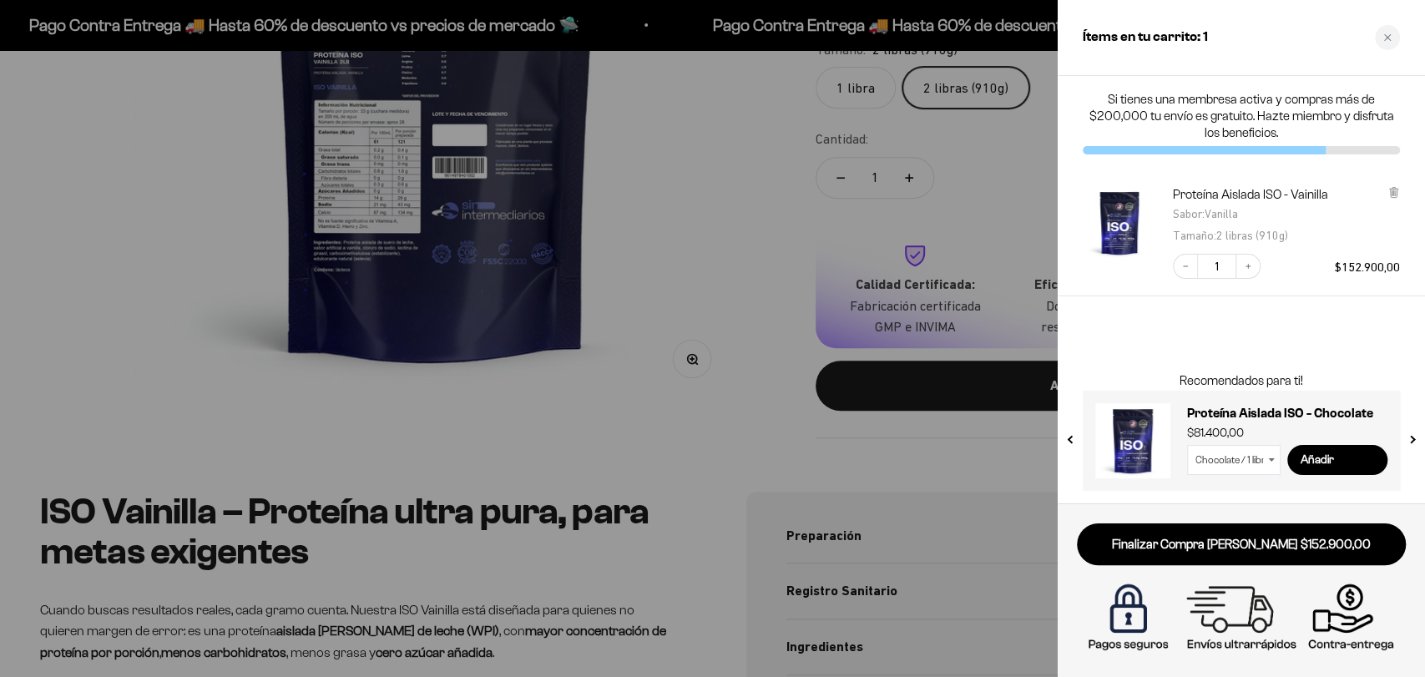
click at [1269, 557] on link "Finalizar Compra Segura $152.900,00" at bounding box center [1241, 545] width 329 height 43
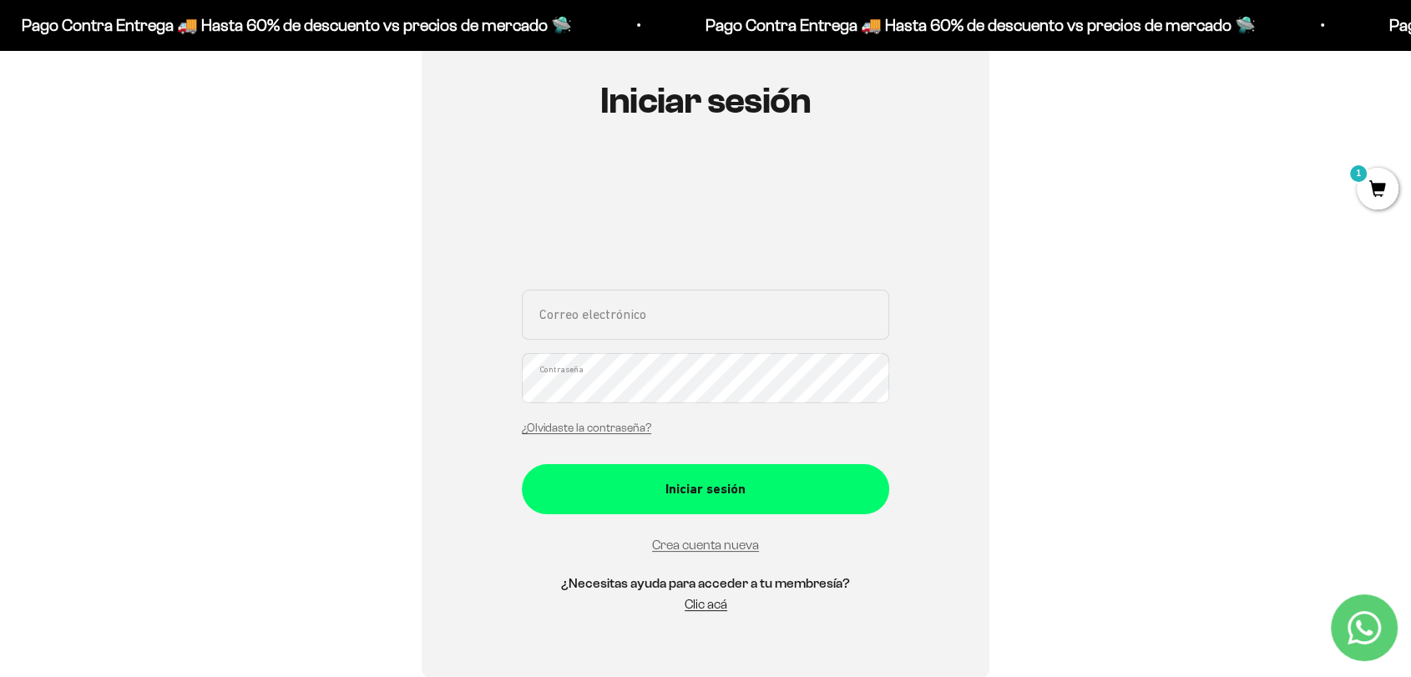
scroll to position [185, 0]
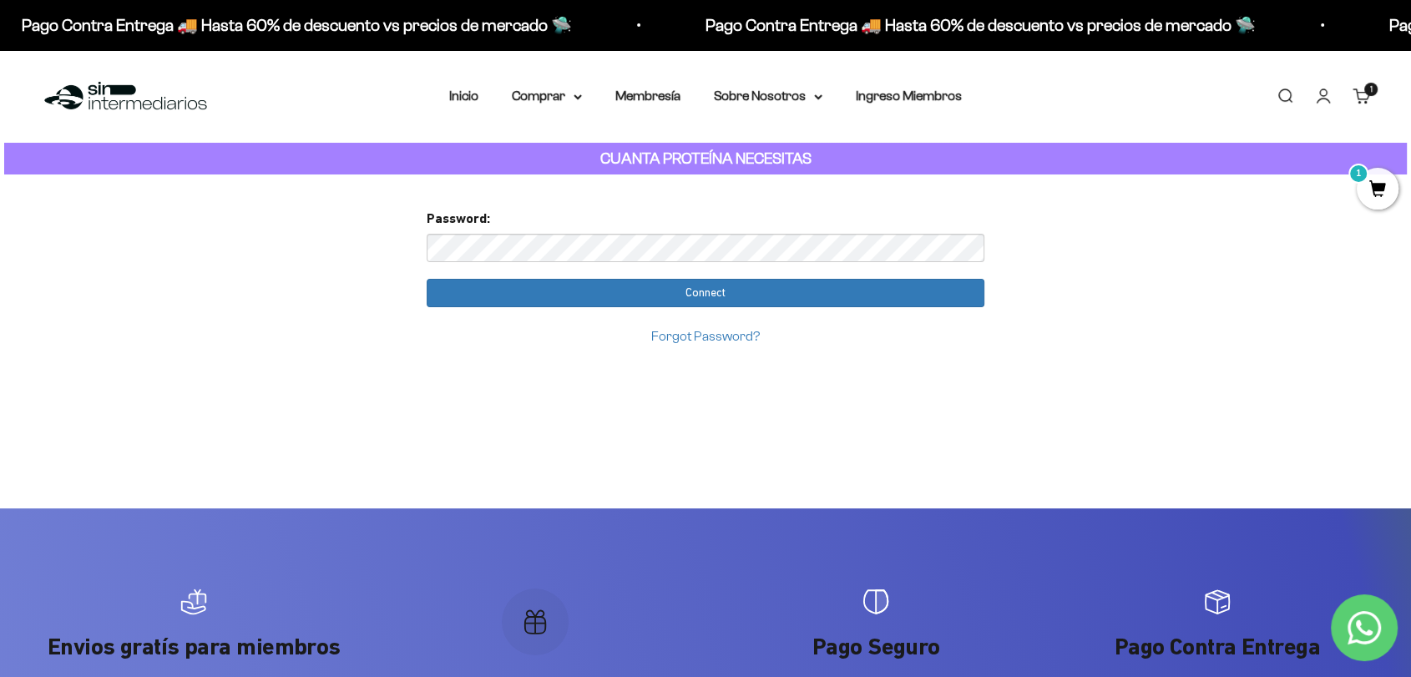
click at [427, 279] on input "Connect" at bounding box center [706, 293] width 558 height 28
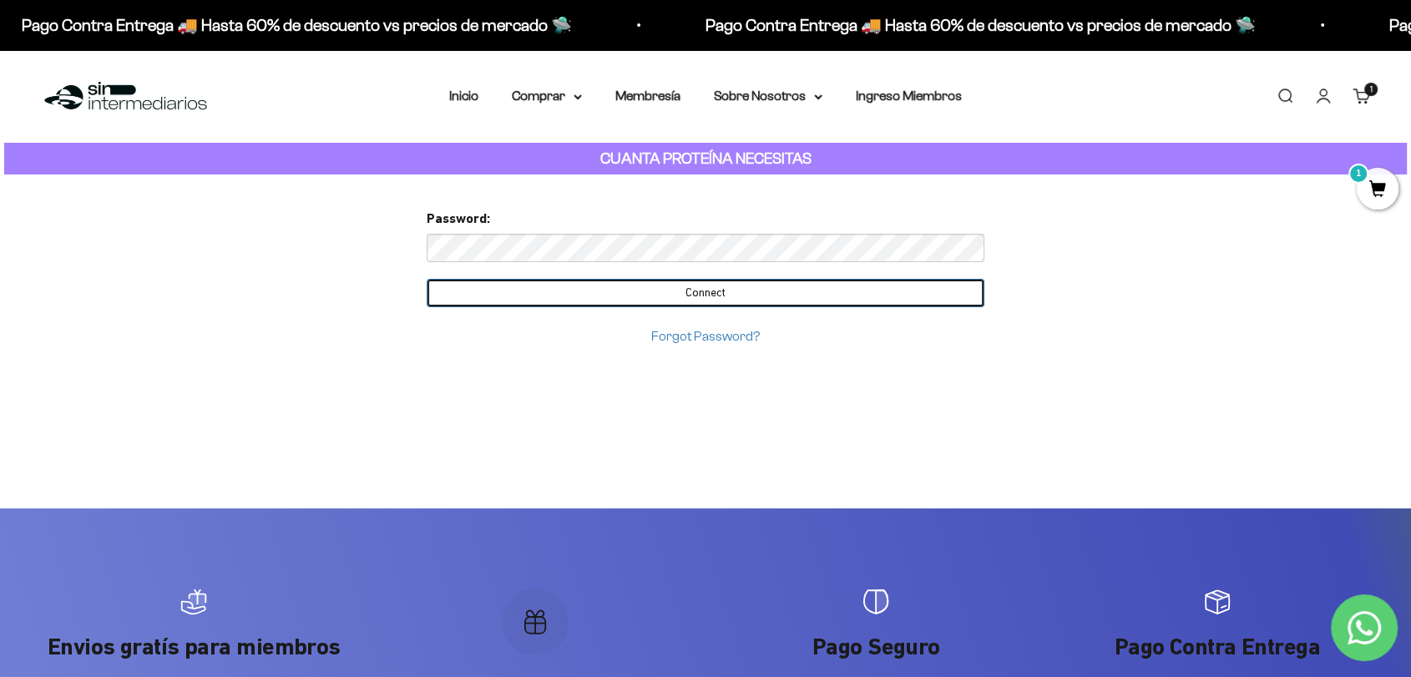
click at [790, 306] on input "Connect" at bounding box center [706, 293] width 558 height 28
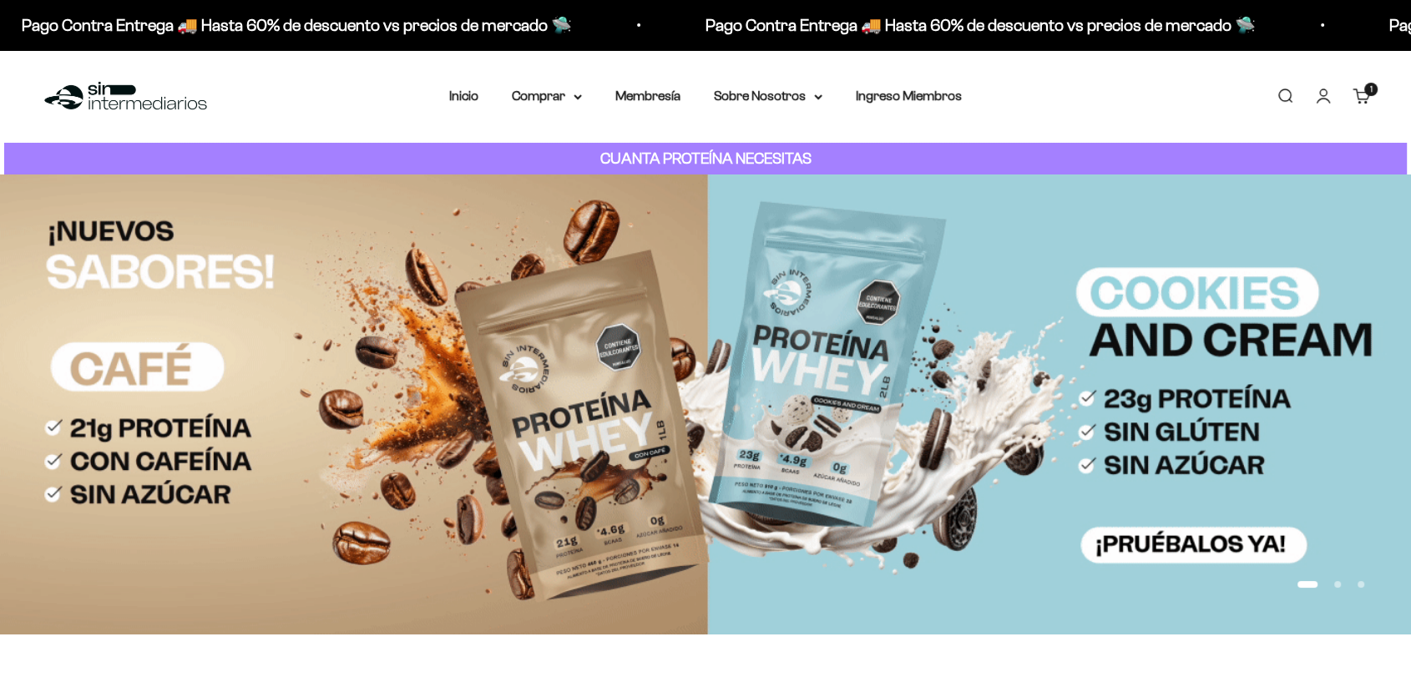
click at [1370, 88] on span "1" at bounding box center [1371, 89] width 3 height 8
